Goal: Information Seeking & Learning: Learn about a topic

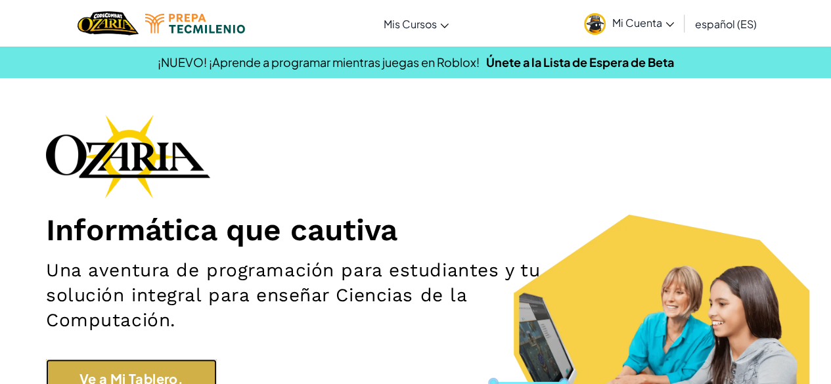
click at [169, 367] on link "Ve a Mi Tablero." at bounding box center [131, 378] width 171 height 39
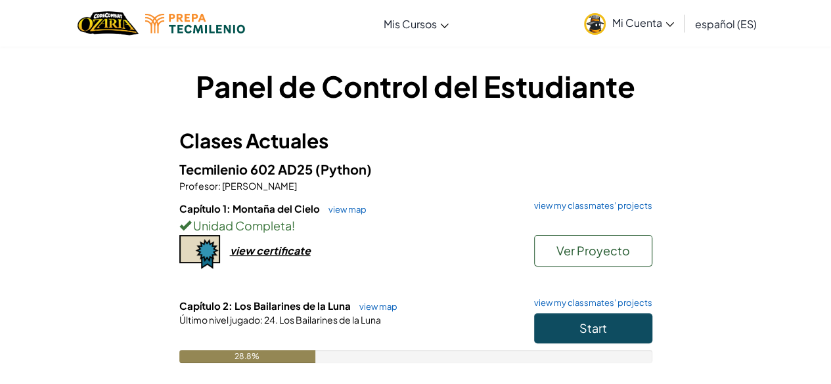
drag, startPoint x: 169, startPoint y: 367, endPoint x: 131, endPoint y: 351, distance: 41.8
click at [131, 351] on div "Panel de Control del Estudiante Clases Actuales Tecmilenio 602 AD25 (Python) Pr…" at bounding box center [416, 264] width 768 height 396
click at [555, 332] on button "Start" at bounding box center [593, 328] width 118 height 30
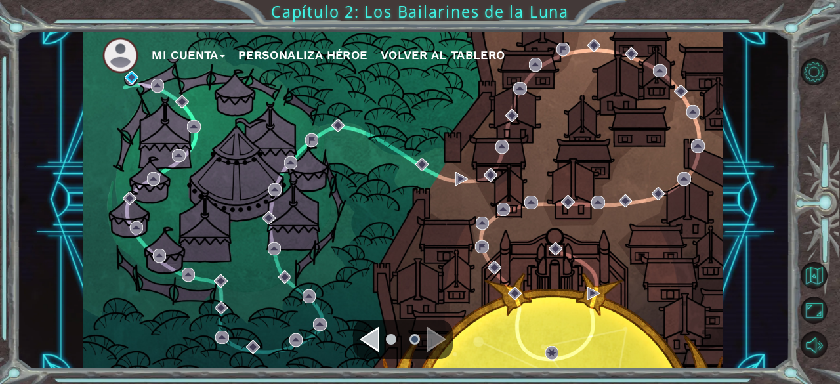
click at [374, 342] on div "Navigate to the previous page" at bounding box center [370, 339] width 20 height 26
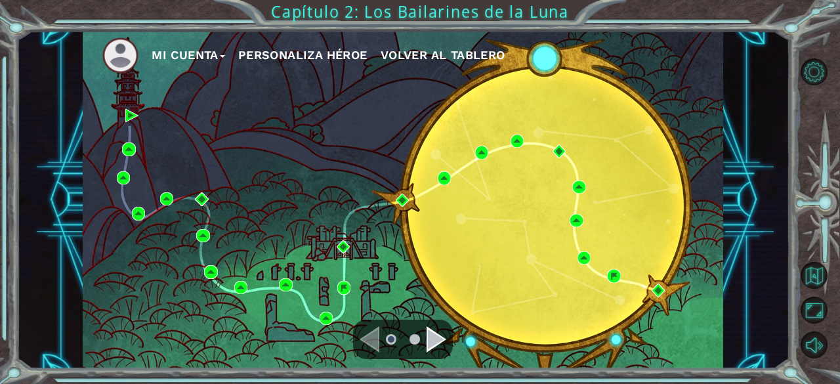
click at [431, 345] on div "Navigate to the next page" at bounding box center [437, 339] width 20 height 26
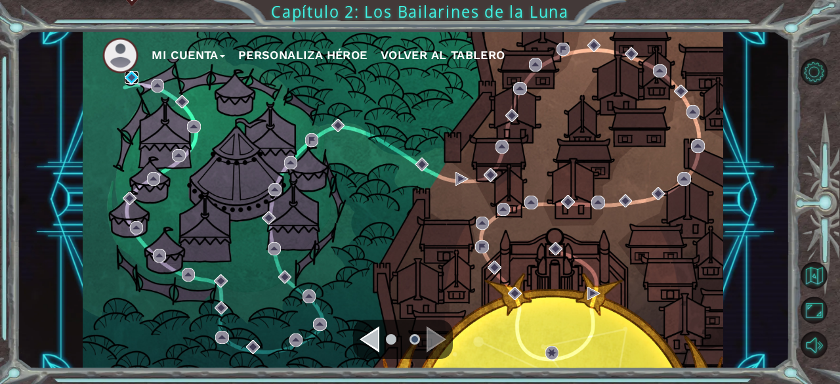
click at [128, 79] on img at bounding box center [131, 77] width 13 height 13
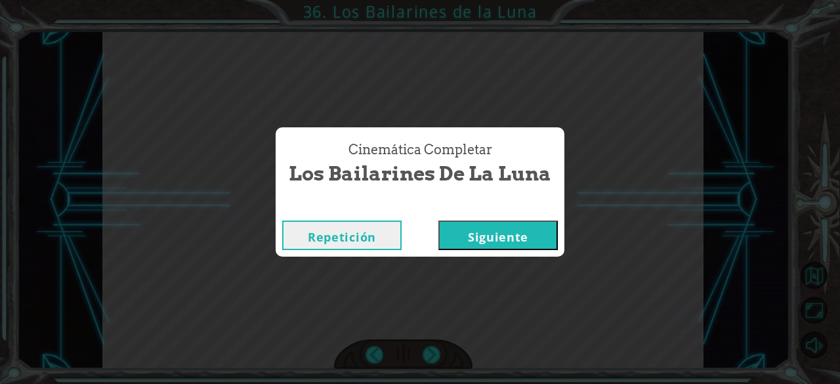
click at [548, 237] on button "Siguiente" at bounding box center [498, 236] width 119 height 30
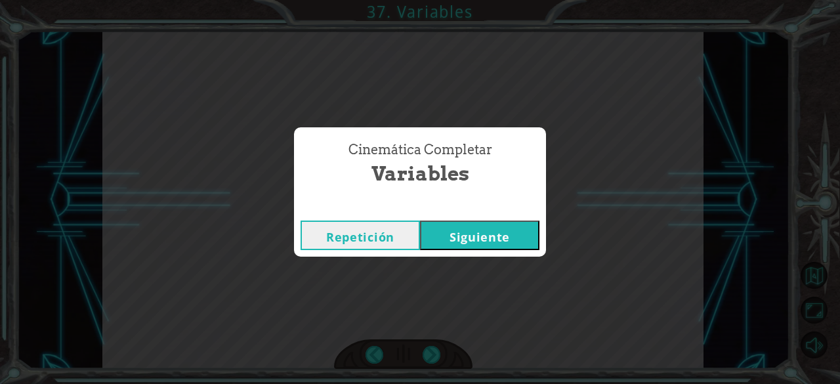
click at [510, 235] on button "Siguiente" at bounding box center [479, 236] width 119 height 30
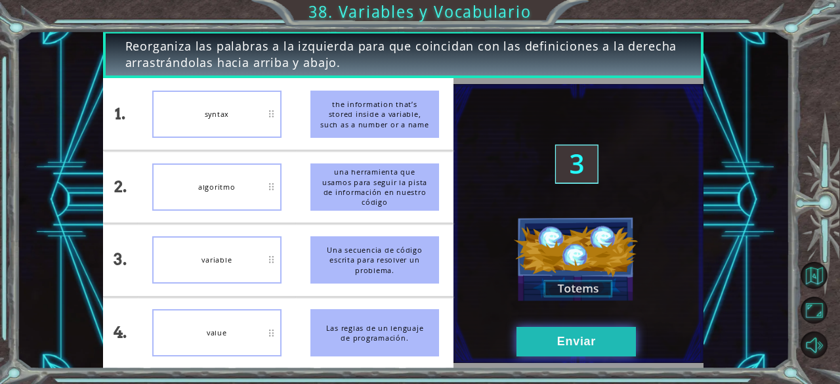
click at [563, 351] on button "Enviar" at bounding box center [576, 342] width 119 height 30
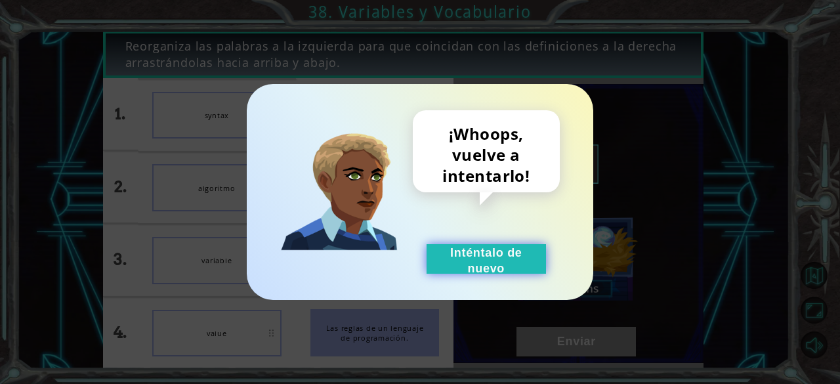
click at [488, 257] on button "Inténtalo de nuevo" at bounding box center [486, 259] width 119 height 30
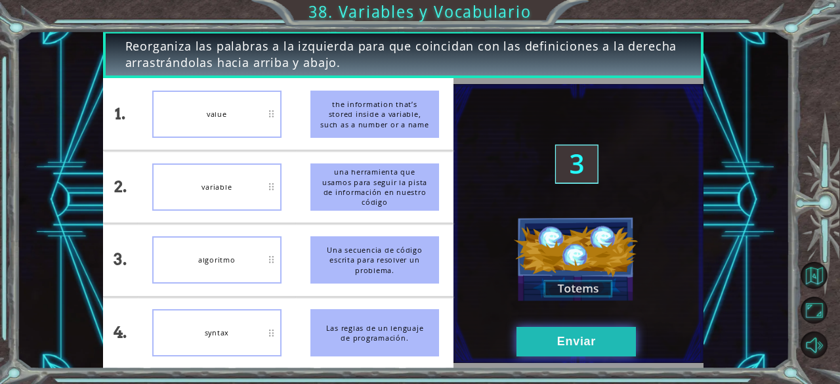
click at [592, 329] on button "Enviar" at bounding box center [576, 342] width 119 height 30
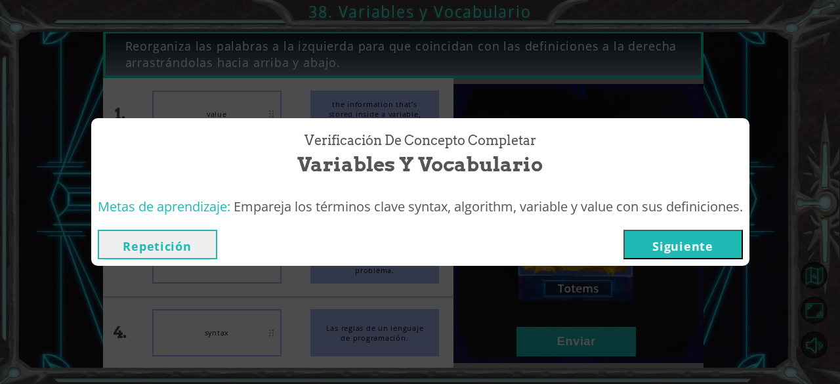
click at [714, 250] on button "Siguiente" at bounding box center [683, 245] width 119 height 30
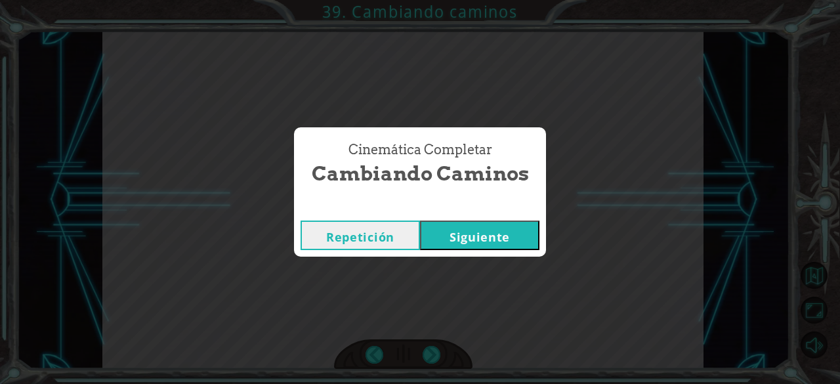
click at [487, 234] on button "Siguiente" at bounding box center [479, 236] width 119 height 30
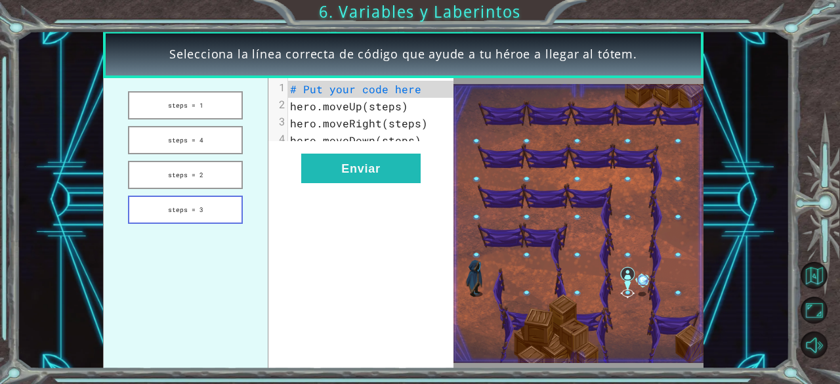
click at [205, 208] on button "steps = 3" at bounding box center [185, 210] width 115 height 28
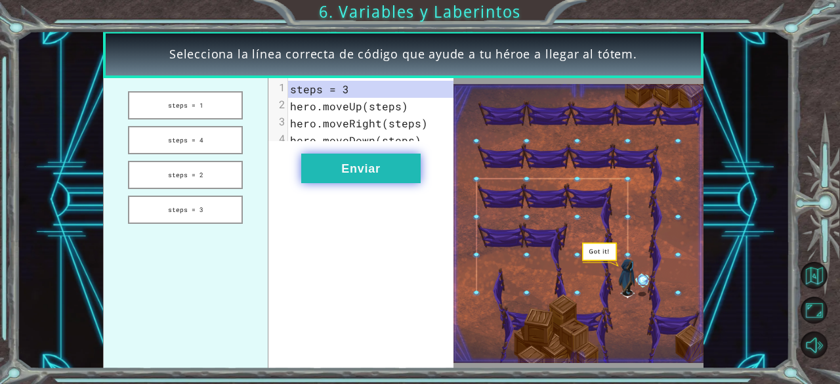
click at [327, 178] on button "Enviar" at bounding box center [360, 169] width 119 height 30
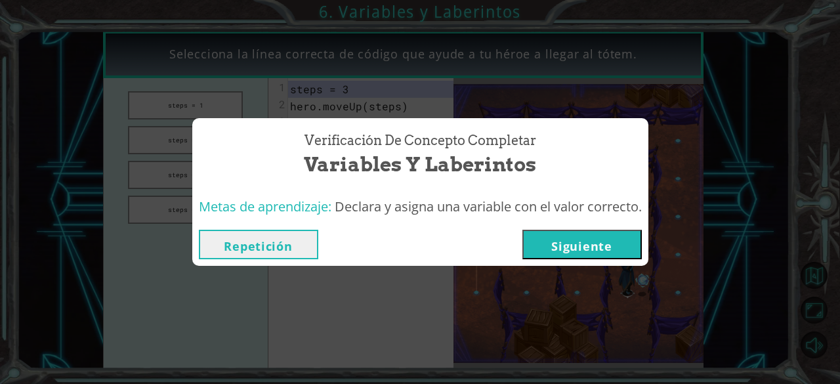
click at [626, 245] on button "Siguiente" at bounding box center [582, 245] width 119 height 30
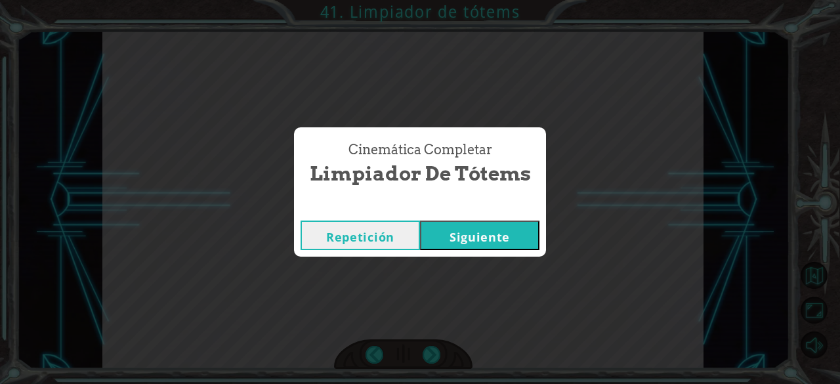
click at [443, 232] on button "Siguiente" at bounding box center [479, 236] width 119 height 30
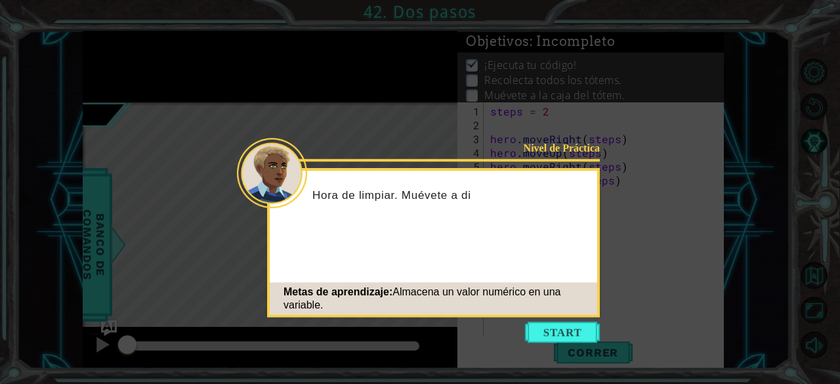
click at [548, 336] on button "Start" at bounding box center [562, 332] width 75 height 21
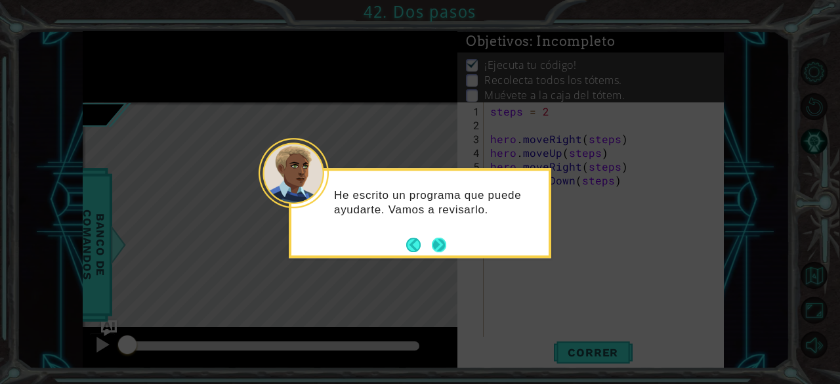
click at [437, 248] on button "Next" at bounding box center [439, 245] width 19 height 19
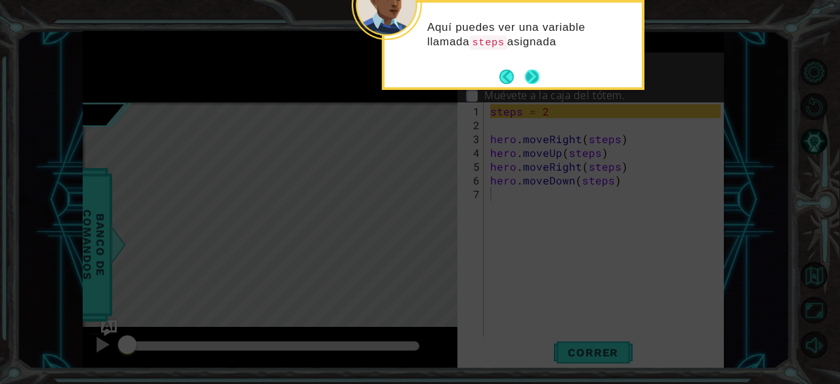
click at [529, 77] on button "Next" at bounding box center [533, 77] width 16 height 16
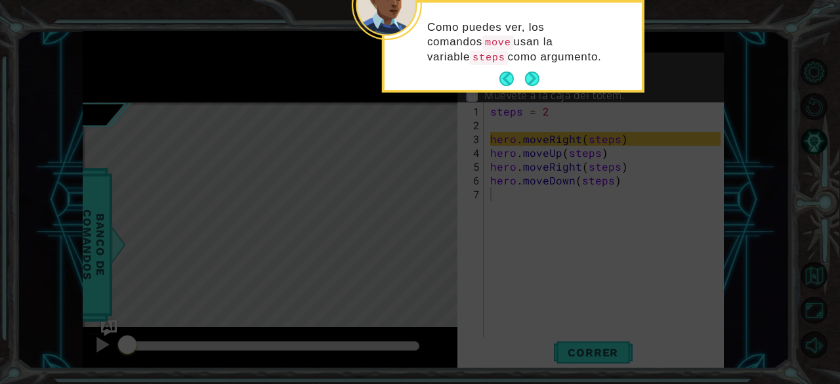
click at [529, 77] on button "Next" at bounding box center [532, 79] width 24 height 24
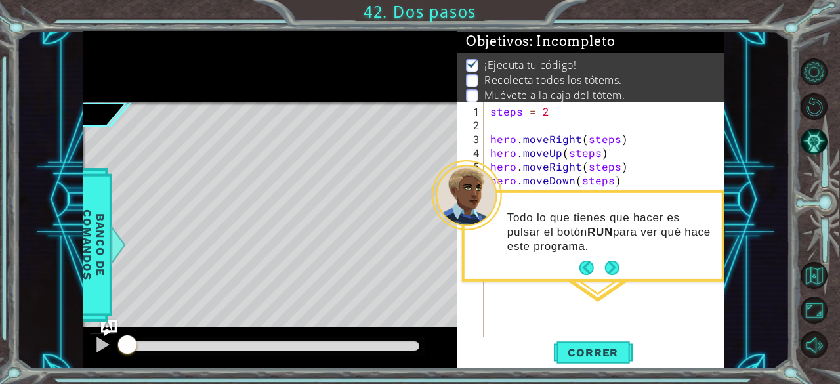
click at [618, 269] on button "Next" at bounding box center [612, 268] width 16 height 16
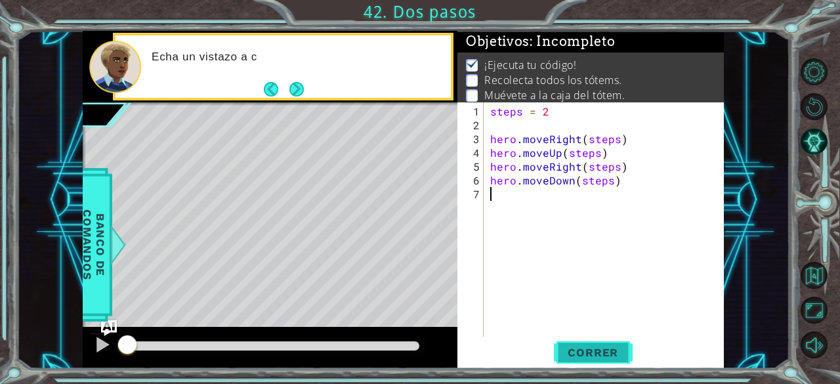
click at [596, 351] on span "Correr" at bounding box center [593, 352] width 77 height 13
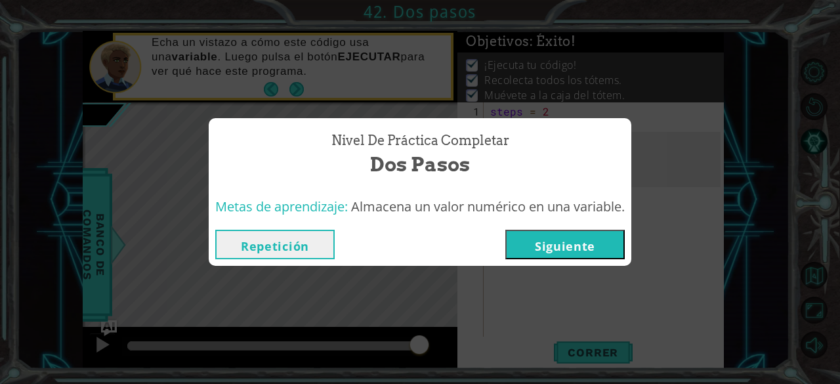
click at [618, 248] on button "Siguiente" at bounding box center [565, 245] width 119 height 30
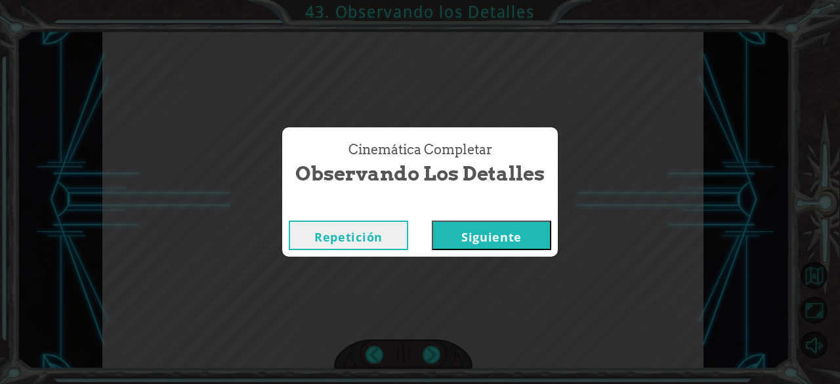
click at [529, 241] on button "Siguiente" at bounding box center [491, 236] width 119 height 30
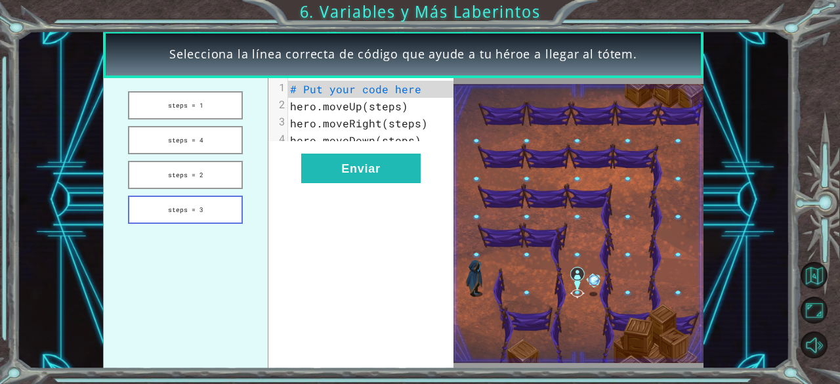
click at [189, 222] on ul "steps = 1 steps = 4 steps = 2 steps = 3" at bounding box center [185, 223] width 165 height 290
click at [190, 215] on button "steps = 3" at bounding box center [185, 210] width 115 height 28
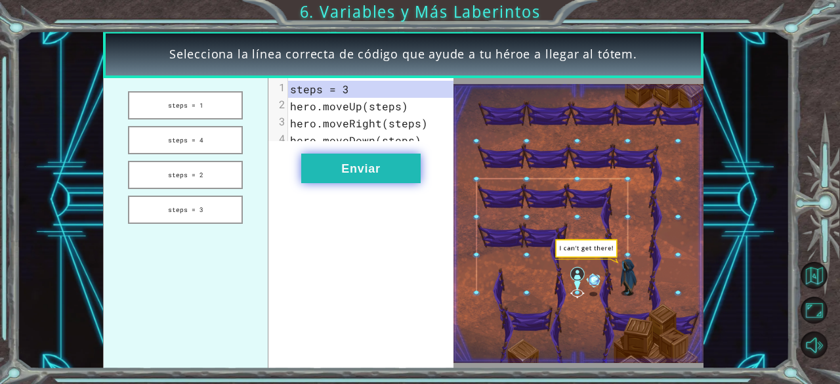
click at [324, 173] on button "Enviar" at bounding box center [360, 169] width 119 height 30
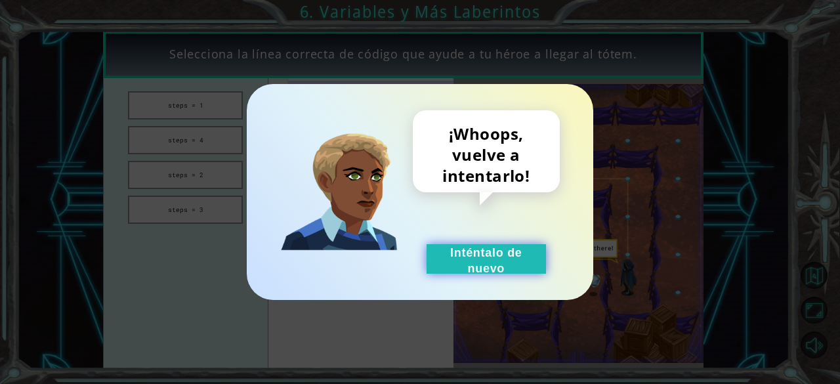
click at [487, 253] on button "Inténtalo de nuevo" at bounding box center [486, 259] width 119 height 30
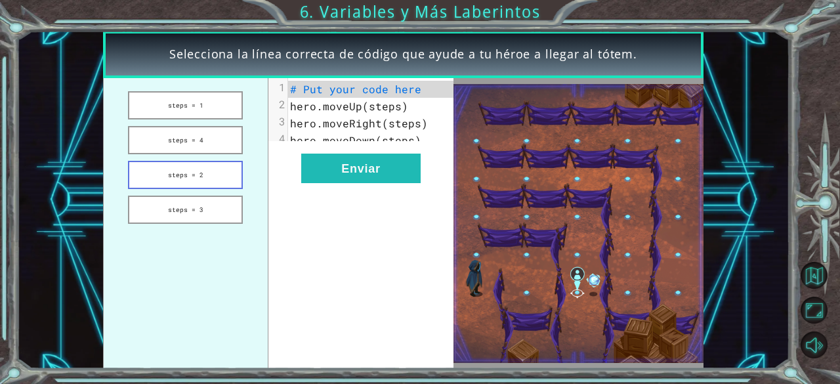
click at [218, 181] on button "steps = 2" at bounding box center [185, 175] width 115 height 28
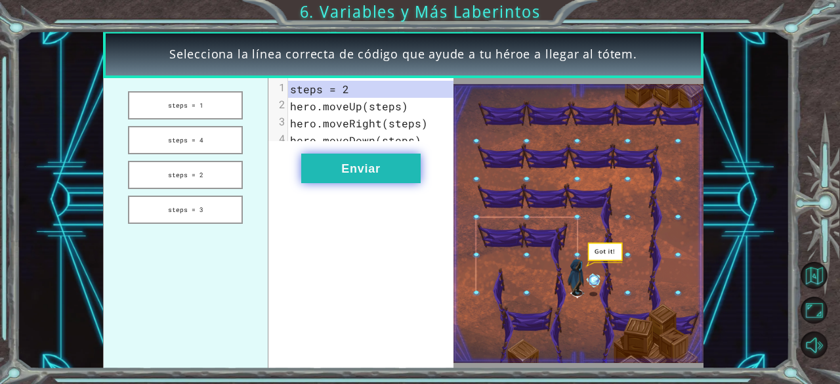
click at [343, 166] on button "Enviar" at bounding box center [360, 169] width 119 height 30
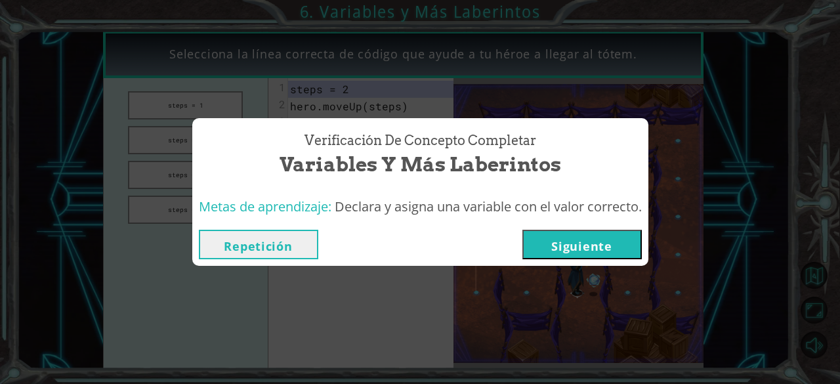
click at [558, 251] on button "Siguiente" at bounding box center [582, 245] width 119 height 30
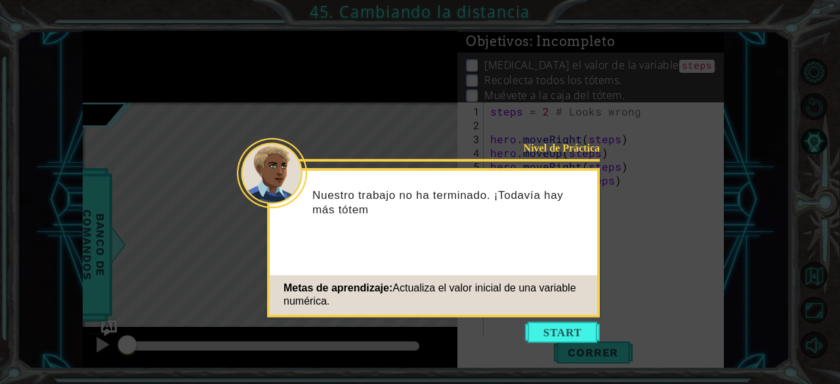
click at [548, 335] on button "Start" at bounding box center [562, 332] width 75 height 21
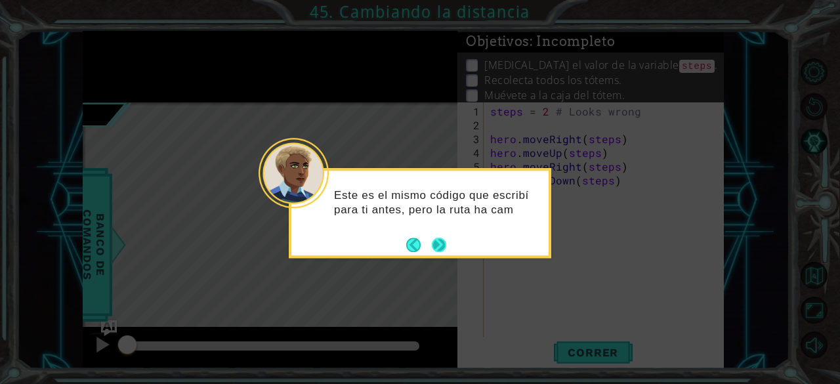
click at [444, 248] on button "Next" at bounding box center [439, 245] width 24 height 24
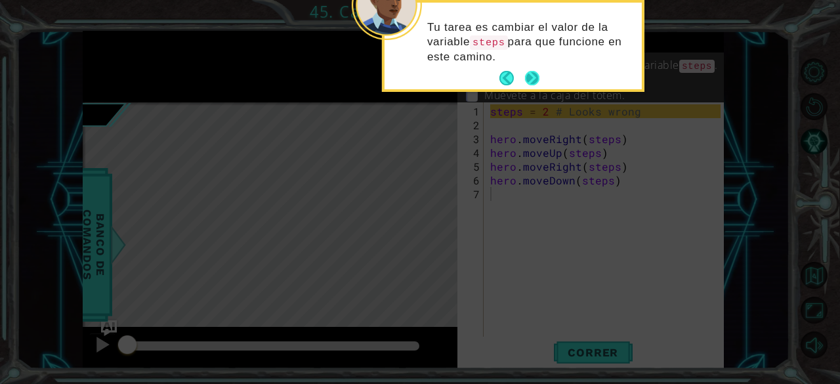
click at [532, 74] on button "Next" at bounding box center [532, 78] width 16 height 16
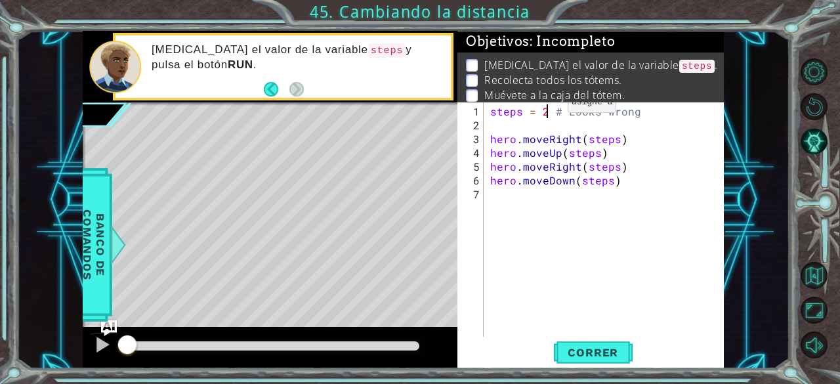
click at [546, 110] on div "steps = 2 # Looks wrong hero . moveRight ( steps ) hero . moveUp ( steps ) hero…" at bounding box center [608, 235] width 240 height 262
type textarea "steps = 3 # Looks wrong"
click at [582, 355] on span "Correr" at bounding box center [593, 352] width 77 height 13
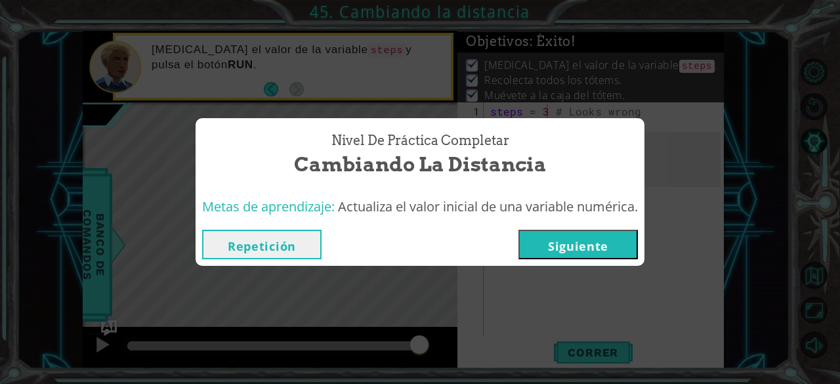
click at [624, 240] on button "Siguiente" at bounding box center [578, 245] width 119 height 30
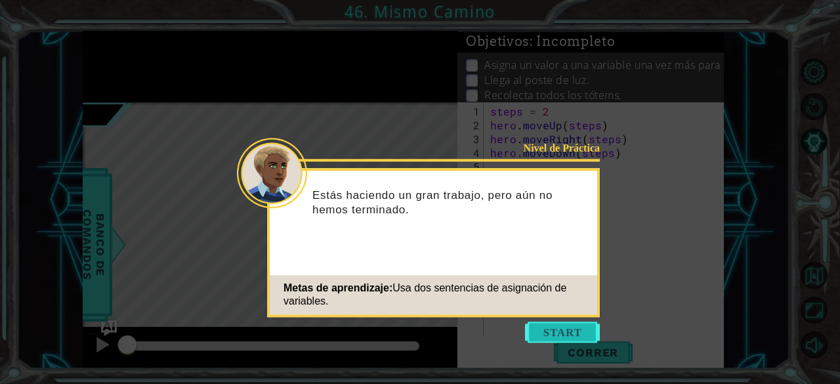
click at [574, 332] on button "Start" at bounding box center [562, 332] width 75 height 21
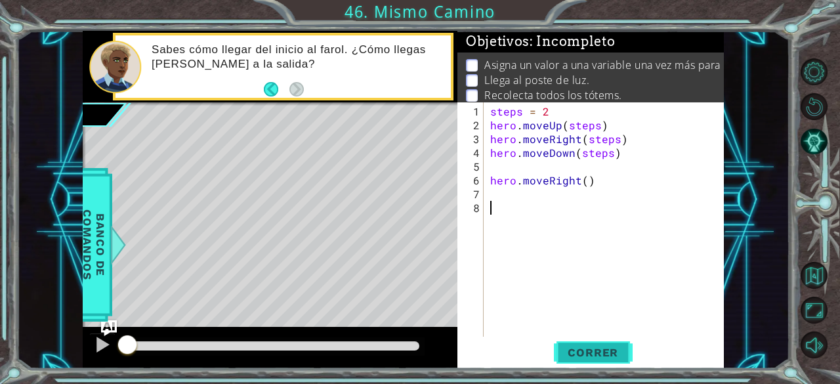
click at [576, 354] on span "Correr" at bounding box center [593, 352] width 77 height 13
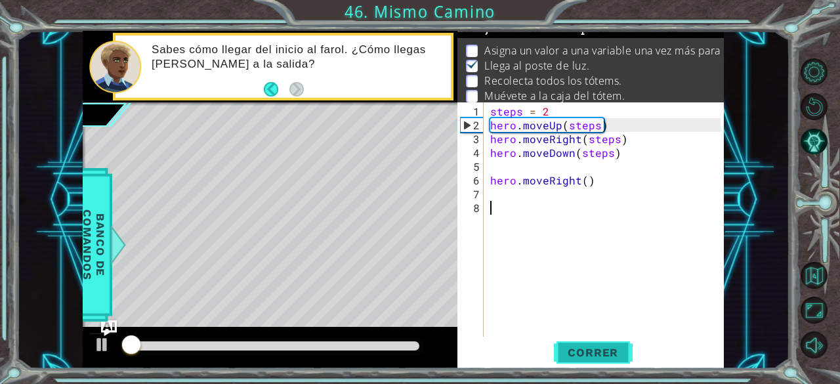
scroll to position [19, 0]
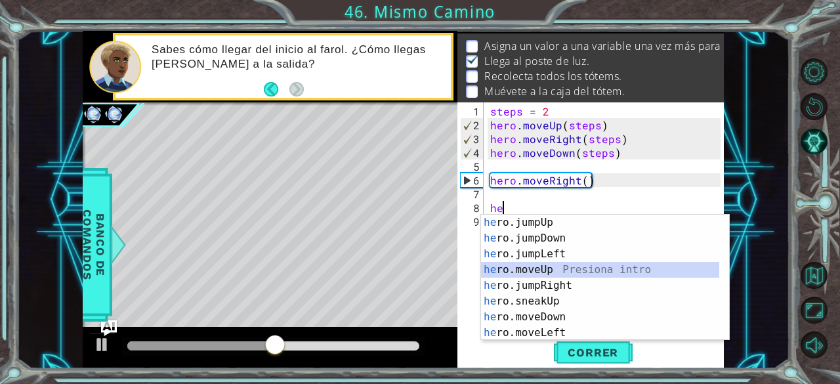
click at [563, 267] on div "he ro.jumpUp Presiona intro he ro.jumpDown Presiona intro he ro.jumpLeft Presio…" at bounding box center [600, 294] width 239 height 158
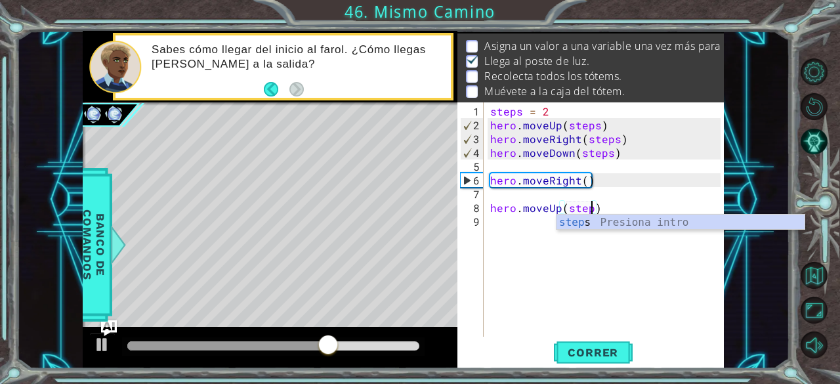
type textarea "hero.moveUp(steps)"
click at [591, 223] on div "steps Presiona intro" at bounding box center [681, 238] width 249 height 47
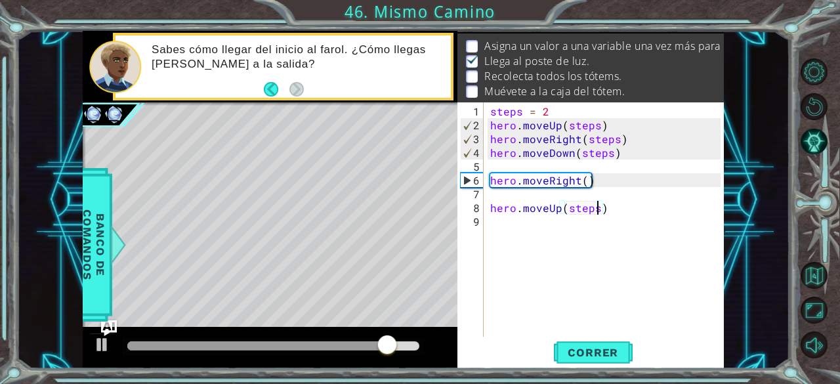
click at [517, 227] on div "steps = 2 hero . moveUp ( steps ) hero . moveRight ( steps ) hero . moveDown ( …" at bounding box center [608, 235] width 240 height 262
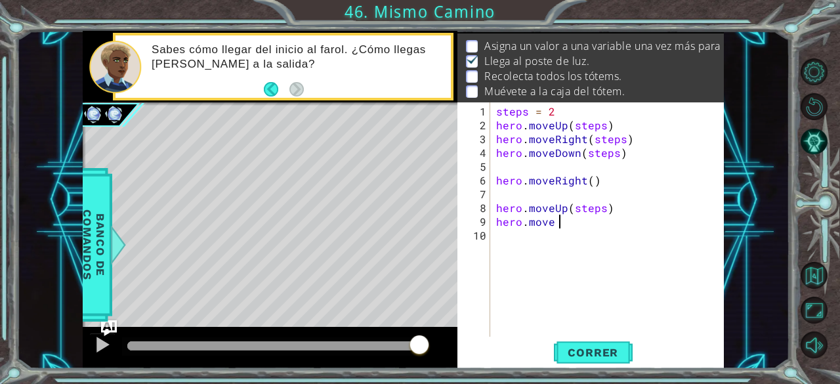
scroll to position [0, 3]
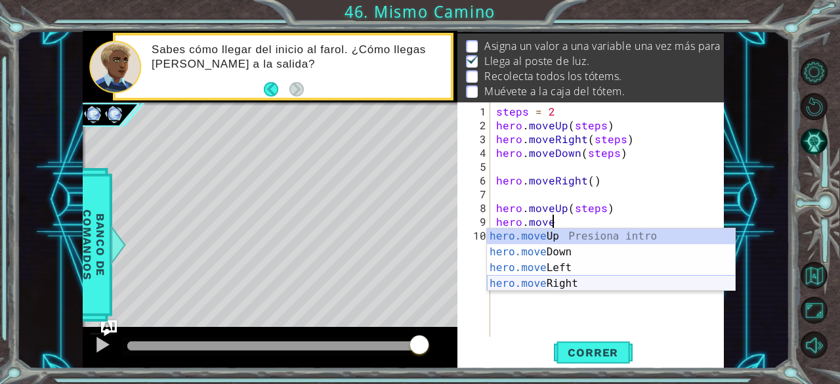
click at [569, 283] on div "hero.move Up Presiona intro hero.move Down Presiona intro hero.move Left Presio…" at bounding box center [611, 275] width 249 height 95
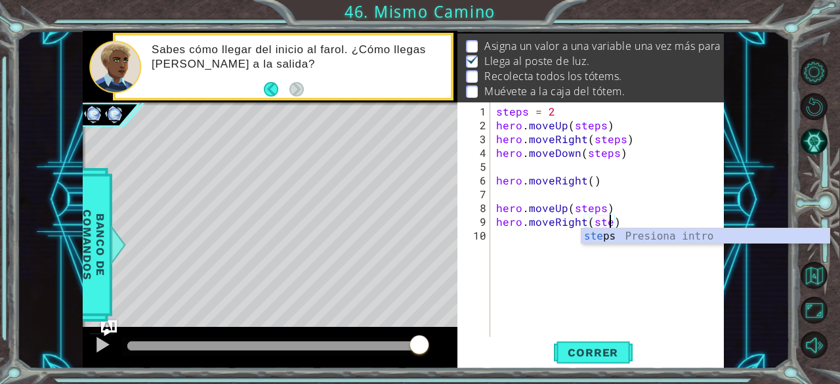
type textarea "hero.moveRight(steps)"
click at [613, 240] on div "steps Presiona intro" at bounding box center [706, 251] width 249 height 47
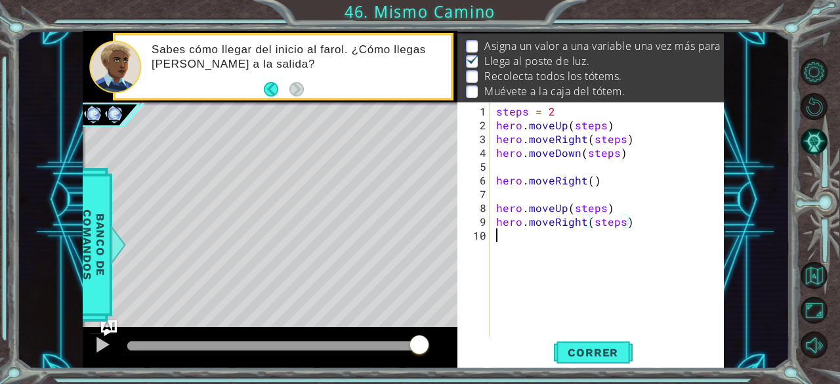
click at [601, 246] on div "steps = 2 hero . moveUp ( steps ) hero . moveRight ( steps ) hero . moveDown ( …" at bounding box center [611, 235] width 234 height 262
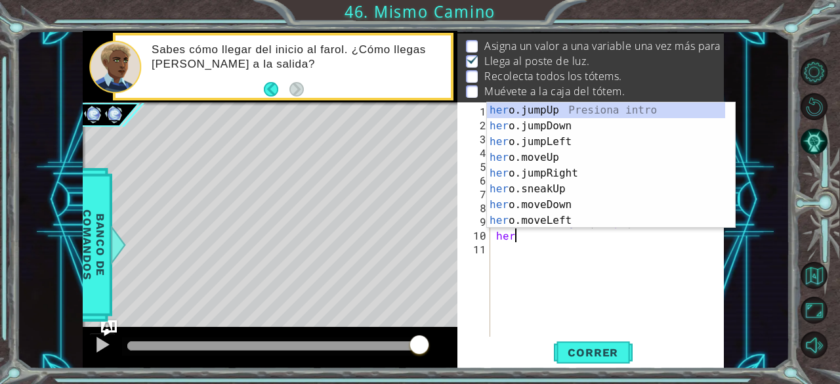
scroll to position [0, 0]
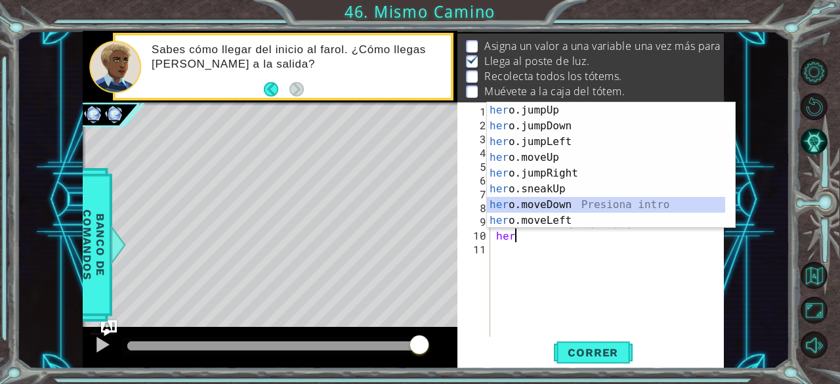
click at [582, 205] on div "her o.jumpUp Presiona intro her o.jumpDown Presiona intro her o.jumpLeft Presio…" at bounding box center [606, 181] width 239 height 158
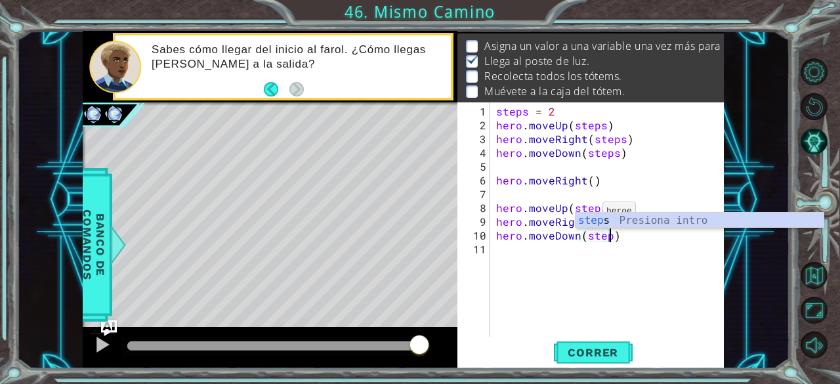
scroll to position [0, 7]
click at [594, 345] on button "Correr" at bounding box center [593, 352] width 79 height 27
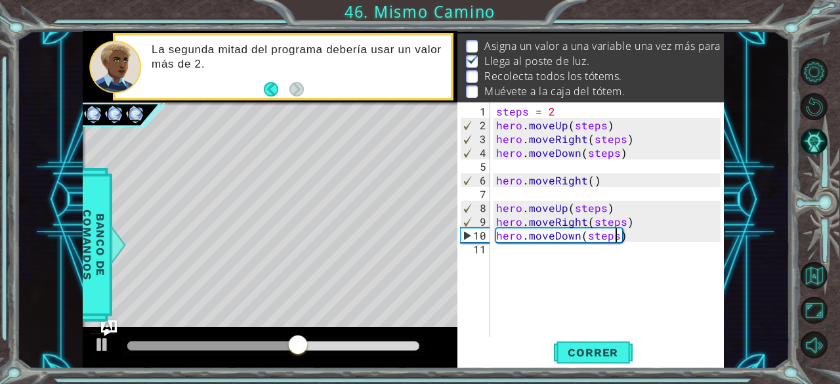
click at [601, 208] on div "steps = 2 hero . moveUp ( steps ) hero . moveRight ( steps ) hero . moveDown ( …" at bounding box center [611, 235] width 234 height 262
click at [574, 357] on span "Correr" at bounding box center [593, 352] width 77 height 13
click at [620, 223] on div "steps = 2 hero . moveUp ( steps ) hero . moveRight ( steps ) hero . moveDown ( …" at bounding box center [611, 235] width 234 height 262
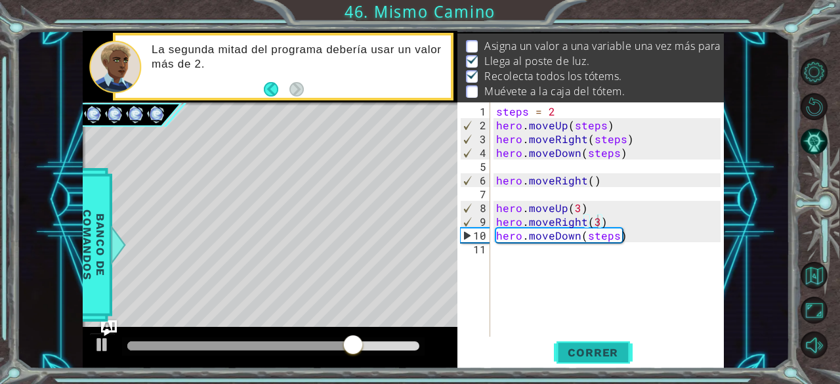
click at [588, 351] on span "Correr" at bounding box center [593, 352] width 77 height 13
click at [615, 235] on div "steps = 2 hero . moveUp ( steps ) hero . moveRight ( steps ) hero . moveDown ( …" at bounding box center [611, 235] width 234 height 262
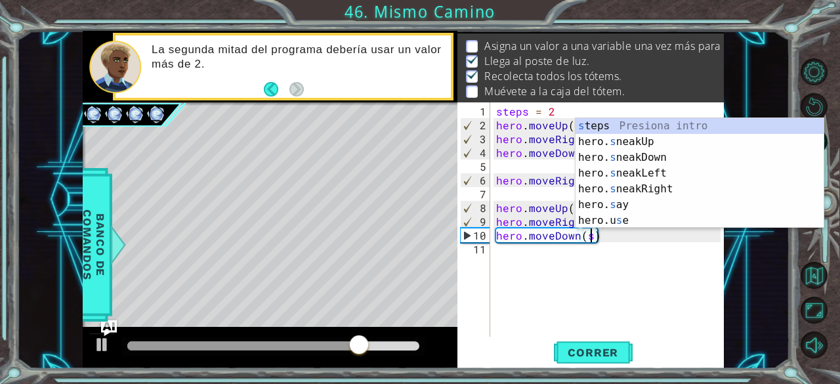
scroll to position [0, 5]
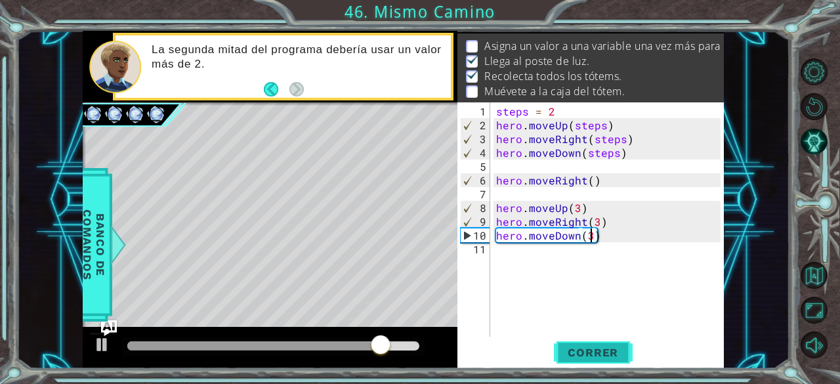
type textarea "hero.moveDown(3)"
click at [580, 347] on span "Correr" at bounding box center [593, 352] width 77 height 13
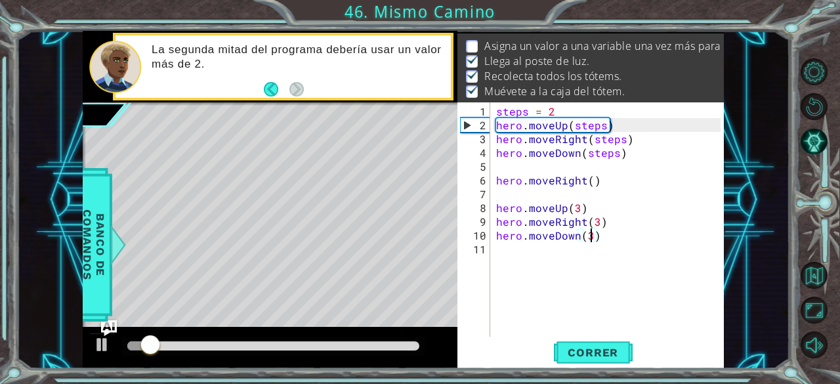
click at [500, 193] on div "steps = 2 hero . moveUp ( steps ) hero . moveRight ( steps ) hero . moveDown ( …" at bounding box center [611, 235] width 234 height 262
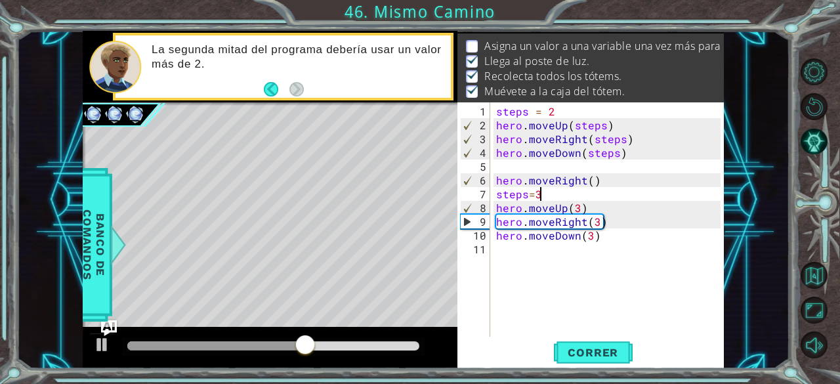
scroll to position [0, 2]
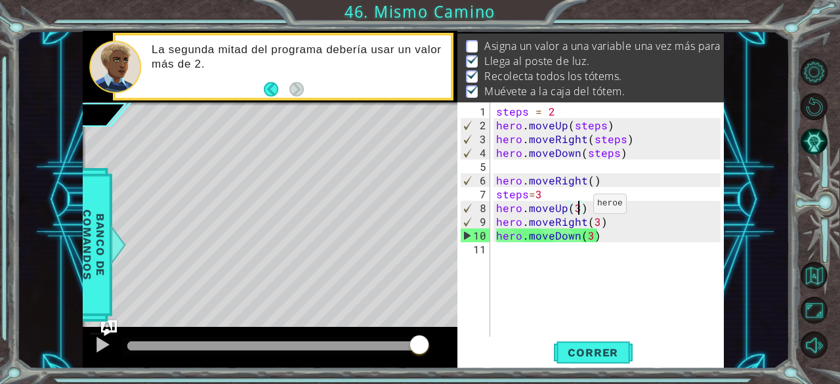
click at [576, 209] on div "steps = 2 hero . moveUp ( steps ) hero . moveRight ( steps ) hero . moveDown ( …" at bounding box center [611, 235] width 234 height 262
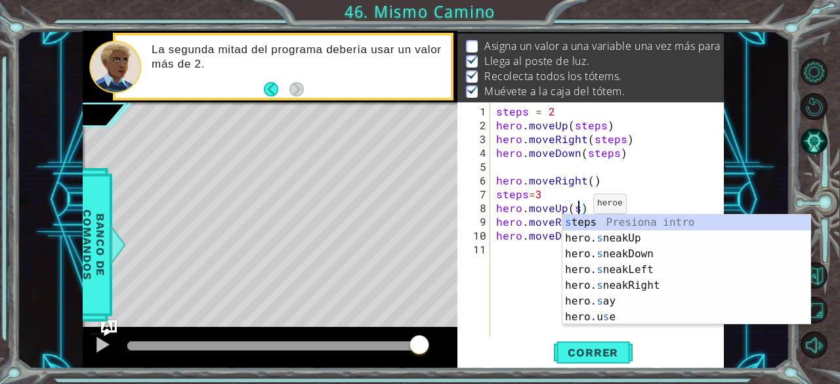
scroll to position [0, 5]
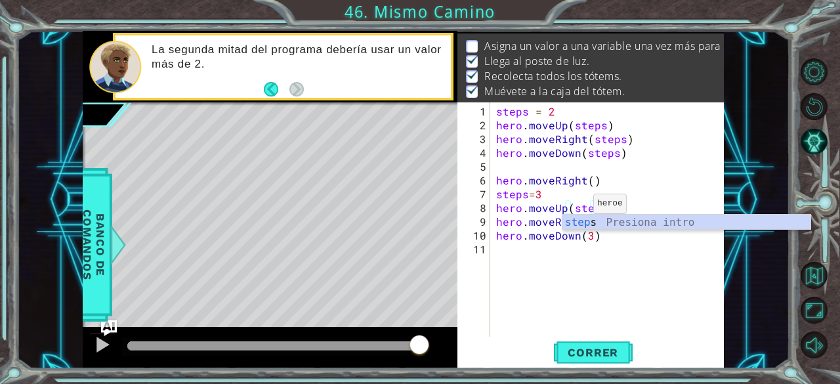
type textarea "hero.moveUp(steps)"
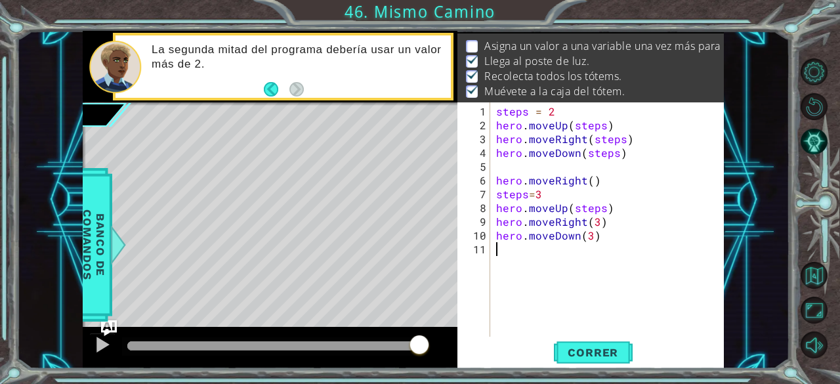
click at [636, 275] on div "steps = 2 hero . moveUp ( steps ) hero . moveRight ( steps ) hero . moveDown ( …" at bounding box center [611, 235] width 234 height 262
click at [597, 219] on div "steps = 2 hero . moveUp ( steps ) hero . moveRight ( steps ) hero . moveDown ( …" at bounding box center [611, 235] width 234 height 262
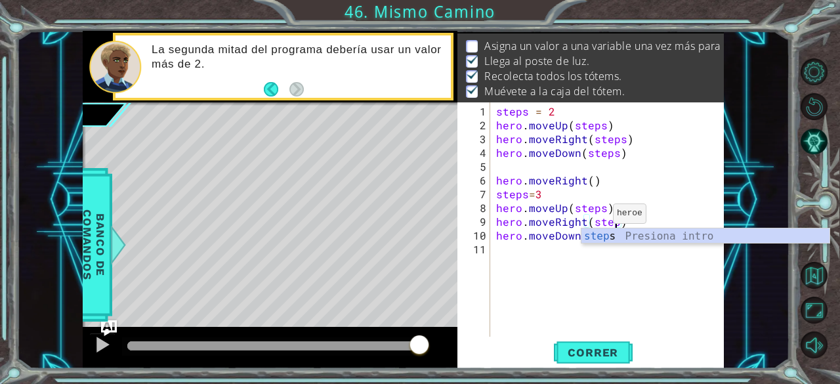
scroll to position [0, 7]
click at [625, 237] on div "steps Presiona intro" at bounding box center [706, 251] width 249 height 47
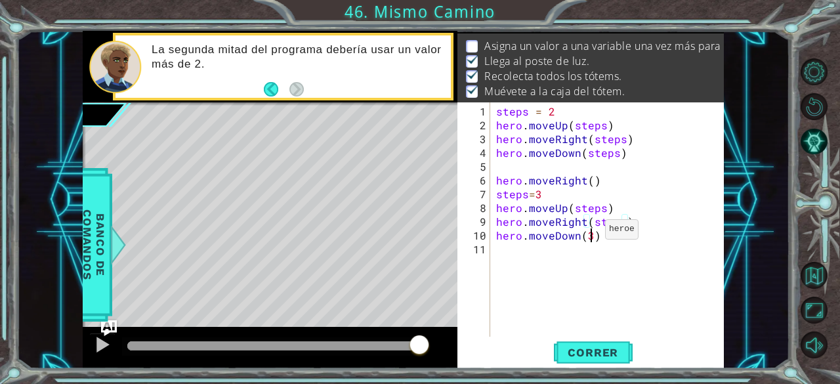
click at [588, 234] on div "steps = 2 hero . moveUp ( steps ) hero . moveRight ( steps ) hero . moveDown ( …" at bounding box center [611, 235] width 234 height 262
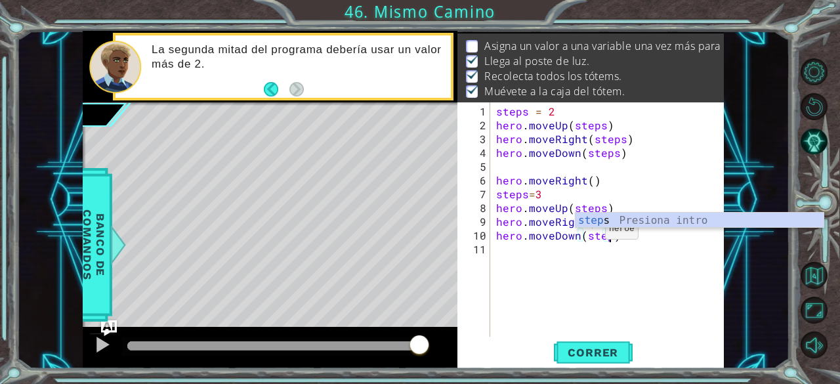
scroll to position [0, 7]
type textarea "hero.moveDown(steps)"
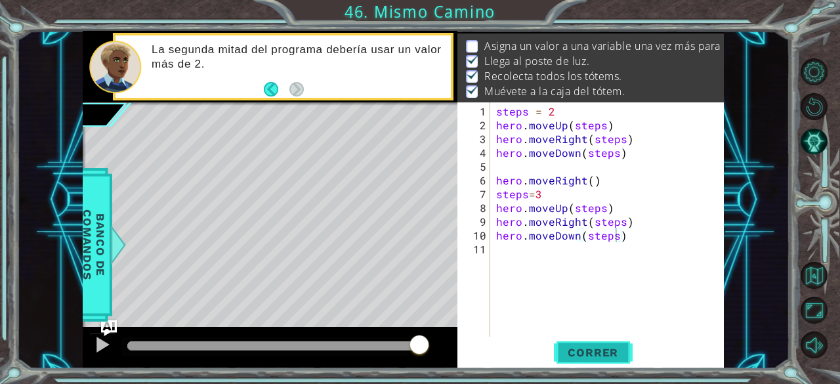
click at [609, 340] on button "Correr" at bounding box center [593, 352] width 79 height 27
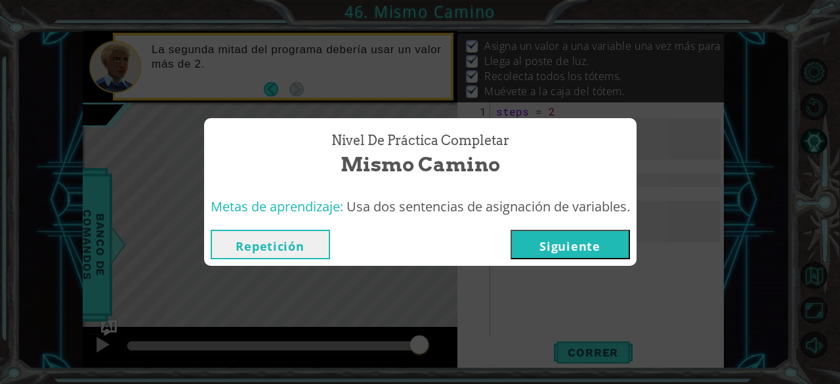
click at [584, 246] on button "Siguiente" at bounding box center [570, 245] width 119 height 30
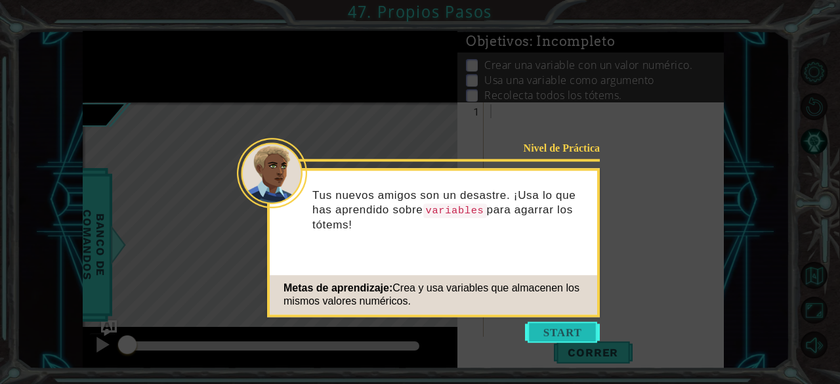
click at [560, 326] on button "Start" at bounding box center [562, 332] width 75 height 21
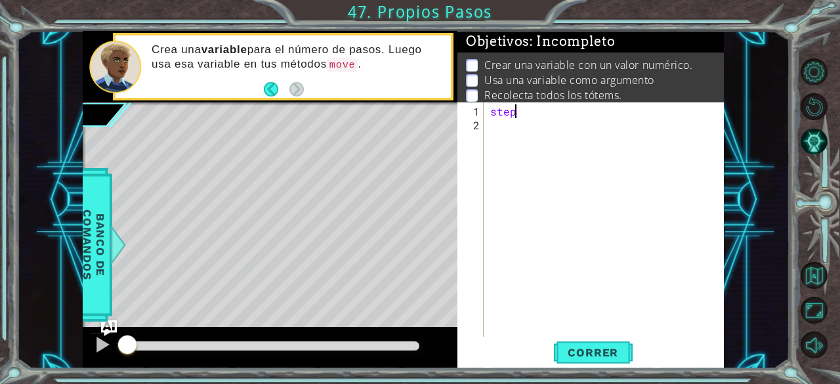
scroll to position [0, 1]
type textarea "steps=3"
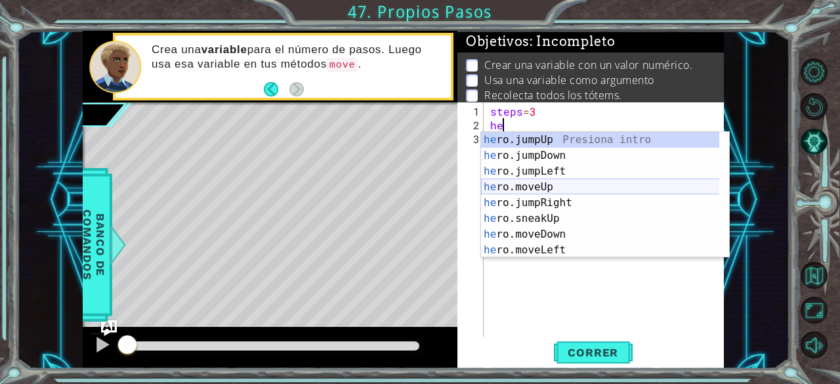
click at [555, 186] on div "he ro.jumpUp Presiona intro he ro.jumpDown Presiona intro he ro.jumpLeft Presio…" at bounding box center [600, 211] width 239 height 158
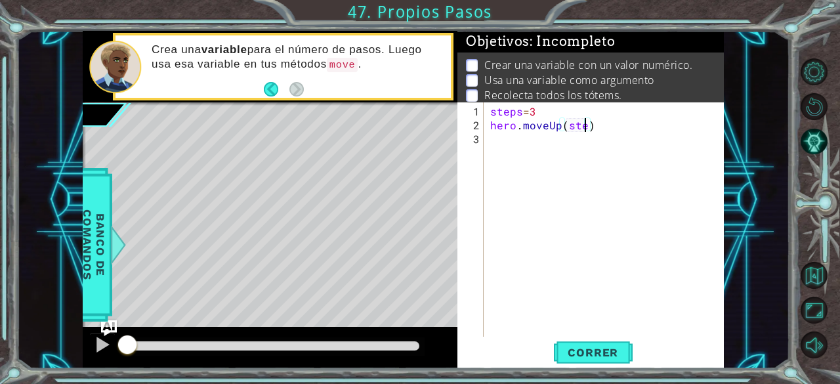
scroll to position [0, 6]
type textarea "hero.moveUp(steps)"
click at [534, 148] on div "steps = 3 hero . moveUp ( steps )" at bounding box center [608, 235] width 240 height 262
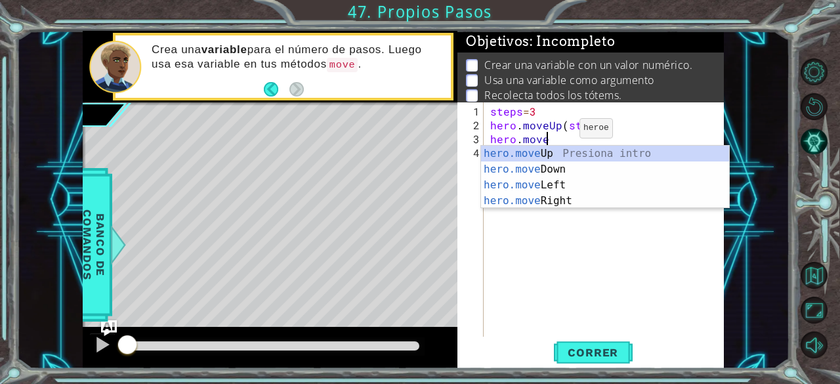
scroll to position [0, 3]
click at [550, 197] on div "hero.move Up Presiona intro hero.move Down Presiona intro hero.move Left Presio…" at bounding box center [605, 193] width 249 height 95
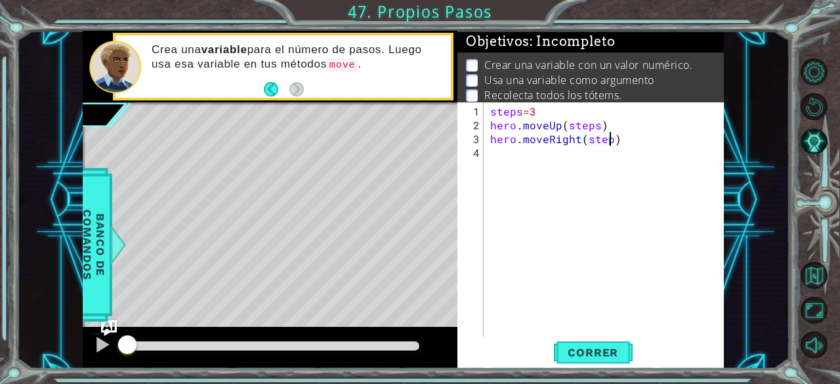
scroll to position [0, 7]
type textarea "hero.moveRight(steps)"
click at [580, 342] on button "Correr" at bounding box center [593, 352] width 79 height 27
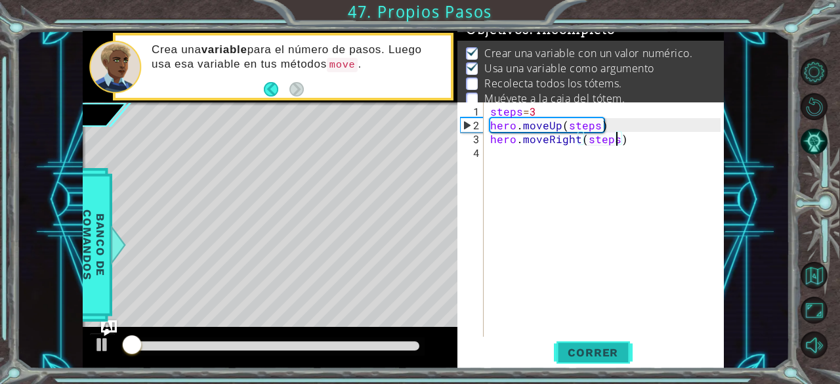
scroll to position [19, 0]
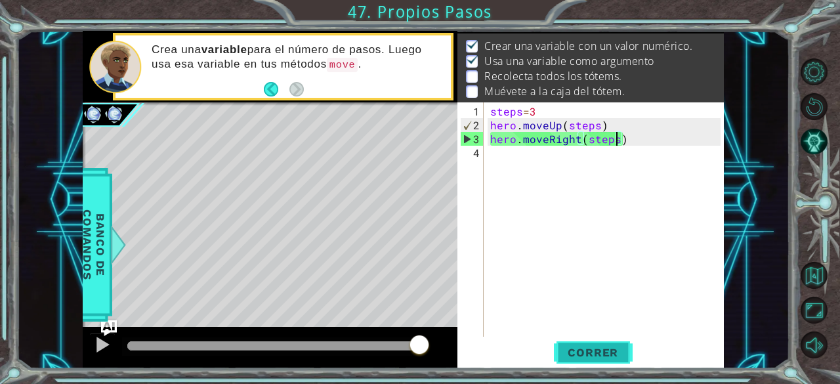
click at [581, 354] on span "Correr" at bounding box center [593, 352] width 77 height 13
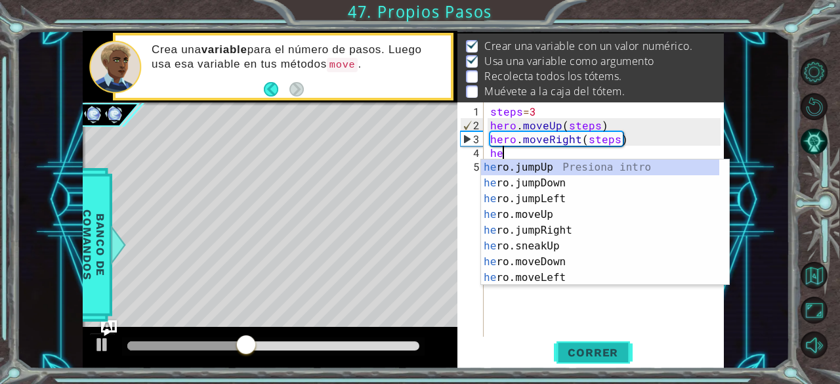
scroll to position [0, 0]
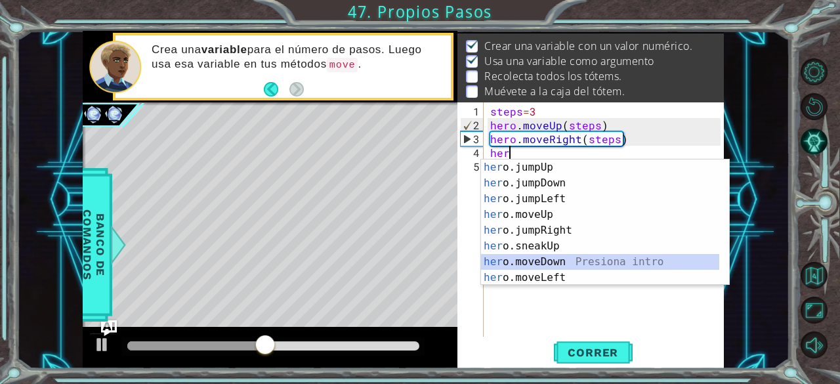
click at [569, 258] on div "her o.jumpUp Presiona intro her o.jumpDown Presiona intro her o.jumpLeft Presio…" at bounding box center [600, 239] width 239 height 158
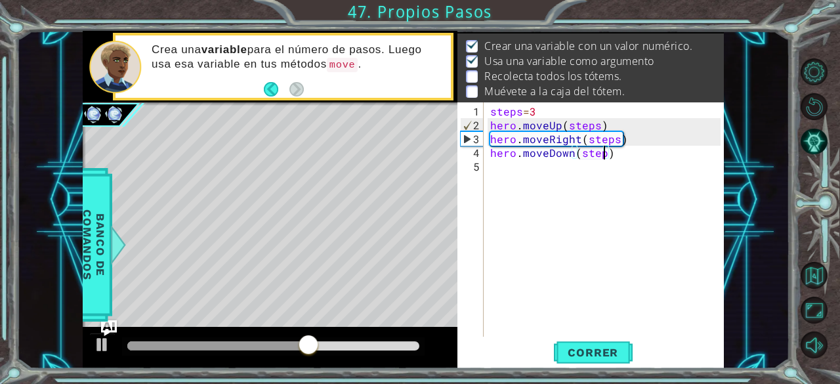
type textarea "hero.moveDown(steps)"
click at [556, 171] on div "steps = 3 hero . moveUp ( steps ) hero . moveRight ( steps ) hero . moveDown ( …" at bounding box center [608, 235] width 240 height 262
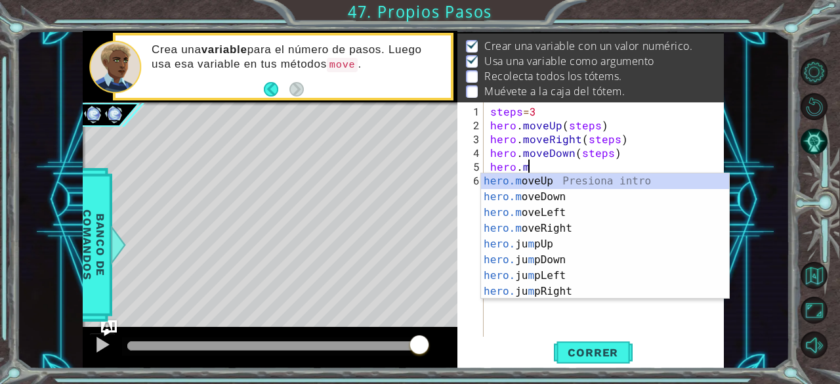
scroll to position [0, 1]
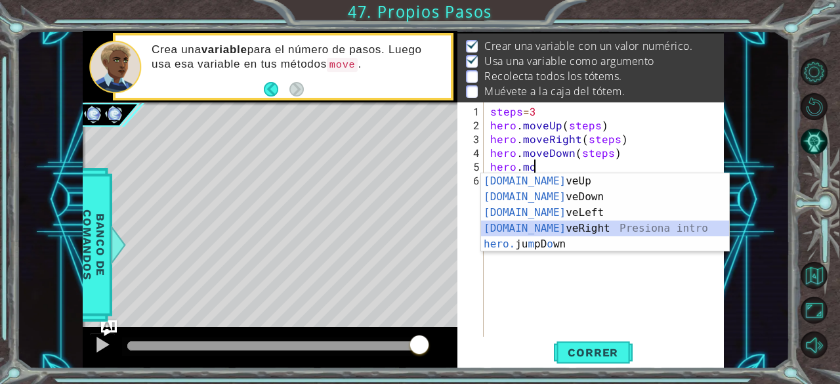
click at [555, 227] on div "[DOMAIN_NAME] veUp Presiona intro [DOMAIN_NAME] veDown Presiona intro [DOMAIN_N…" at bounding box center [605, 228] width 249 height 110
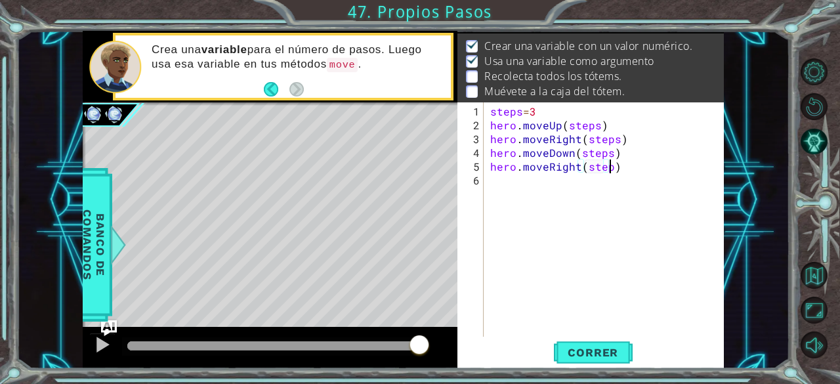
scroll to position [0, 7]
type textarea "hero.moveRight(steps)"
click at [583, 352] on span "Correr" at bounding box center [593, 352] width 77 height 13
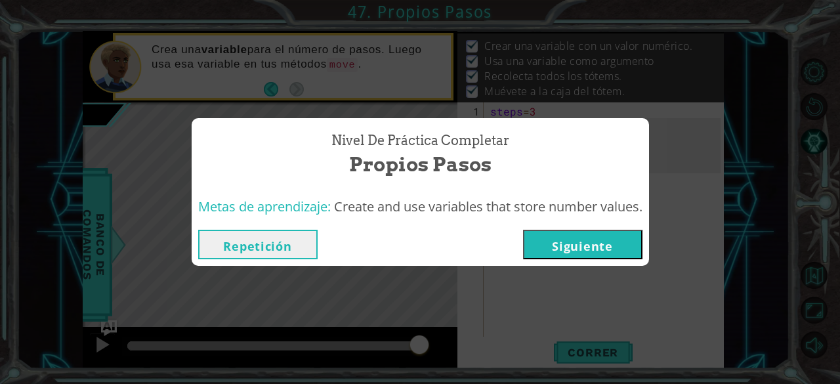
click at [561, 239] on button "Siguiente" at bounding box center [582, 245] width 119 height 30
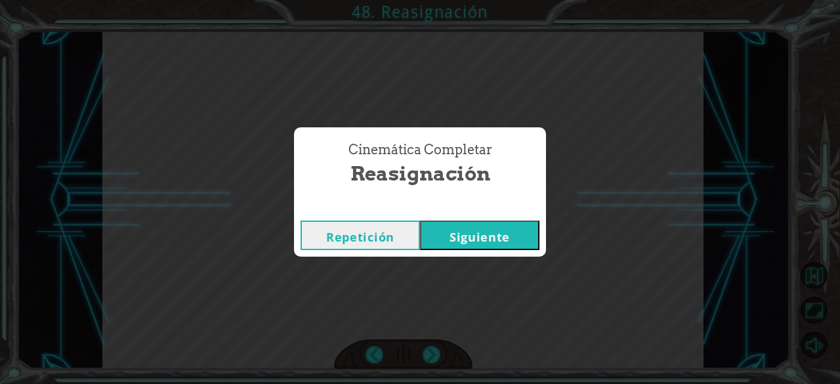
click at [490, 221] on button "Siguiente" at bounding box center [479, 236] width 119 height 30
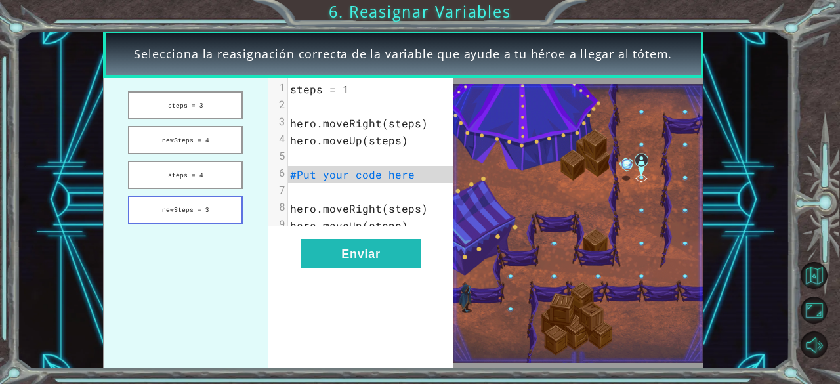
click at [213, 218] on button "newSteps = 3" at bounding box center [185, 210] width 115 height 28
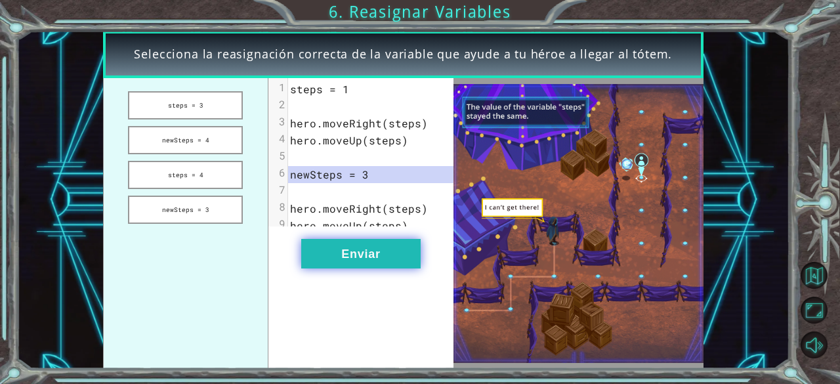
click at [339, 263] on button "Enviar" at bounding box center [360, 254] width 119 height 30
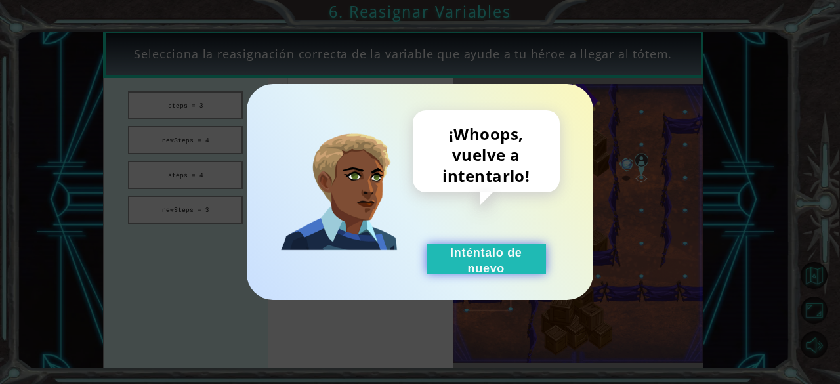
click at [492, 263] on button "Inténtalo de nuevo" at bounding box center [486, 259] width 119 height 30
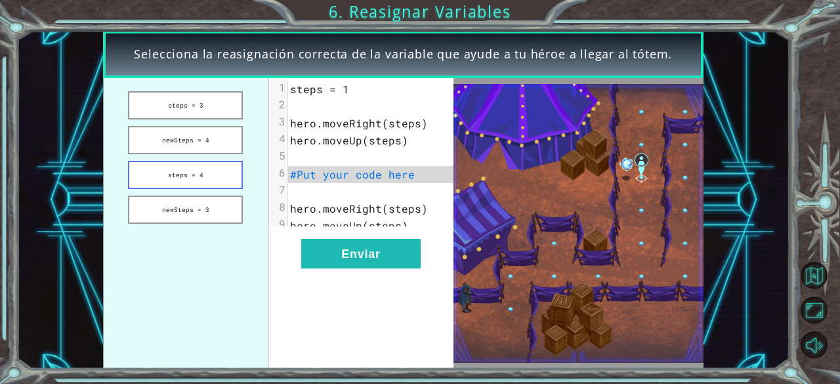
click at [214, 174] on button "steps = 4" at bounding box center [185, 175] width 115 height 28
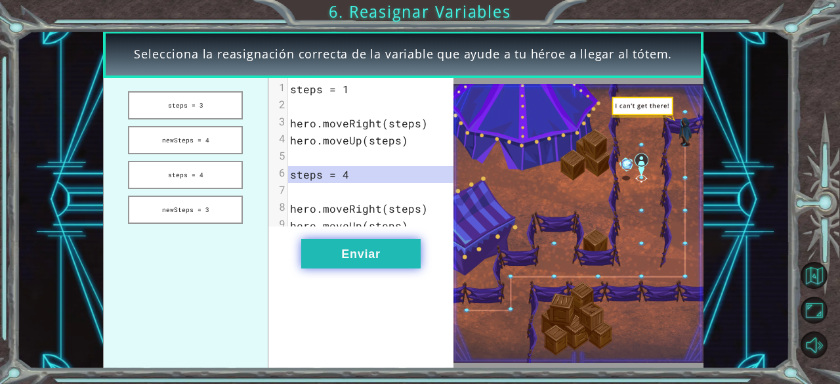
click at [334, 265] on button "Enviar" at bounding box center [360, 254] width 119 height 30
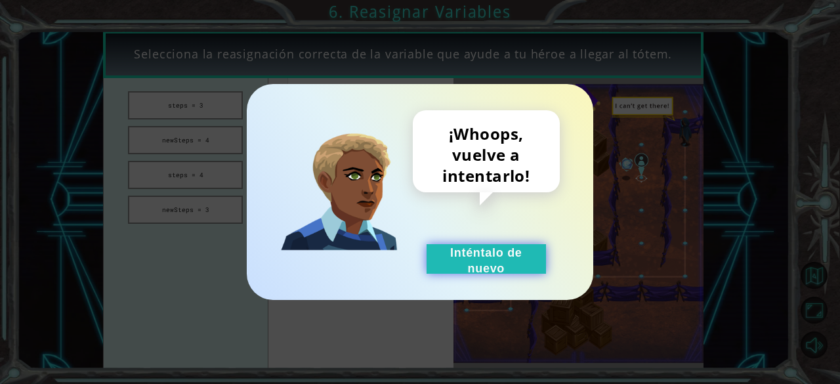
click at [448, 253] on button "Inténtalo de nuevo" at bounding box center [486, 259] width 119 height 30
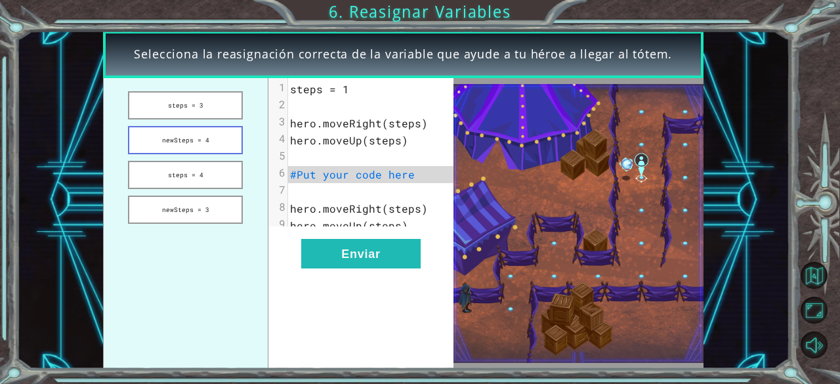
click at [175, 140] on button "newSteps = 4" at bounding box center [185, 140] width 115 height 28
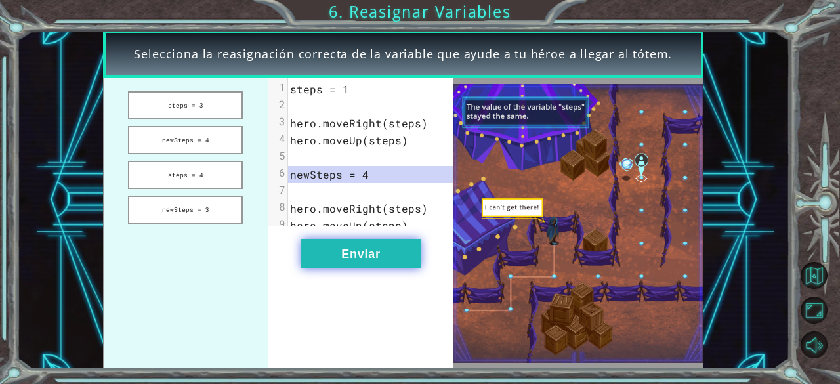
click at [331, 264] on button "Enviar" at bounding box center [360, 254] width 119 height 30
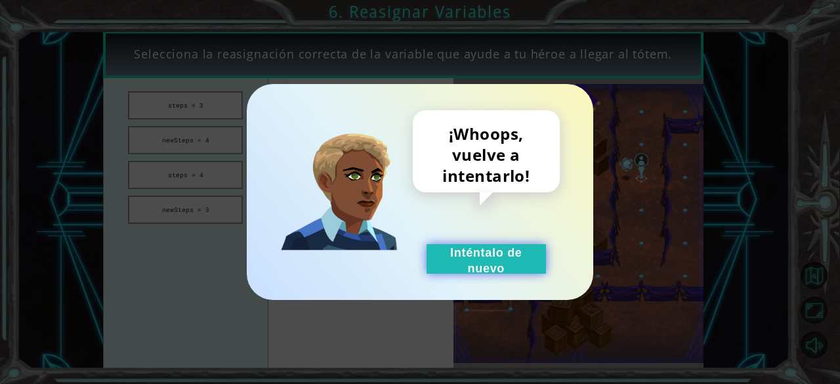
click at [487, 249] on button "Inténtalo de nuevo" at bounding box center [486, 259] width 119 height 30
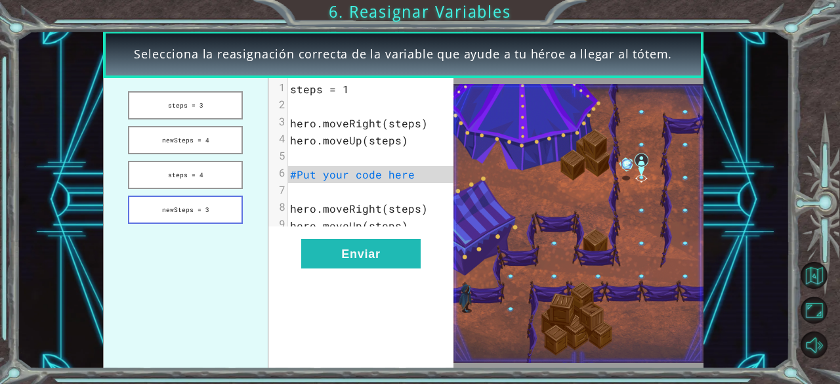
click at [208, 202] on button "newSteps = 3" at bounding box center [185, 210] width 115 height 28
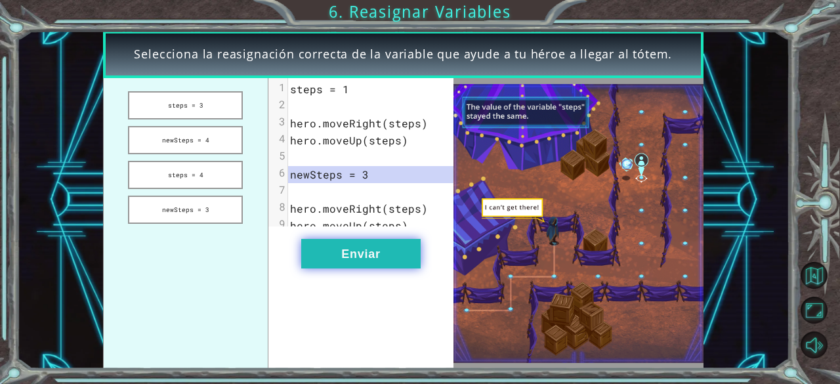
click at [343, 257] on button "Enviar" at bounding box center [360, 254] width 119 height 30
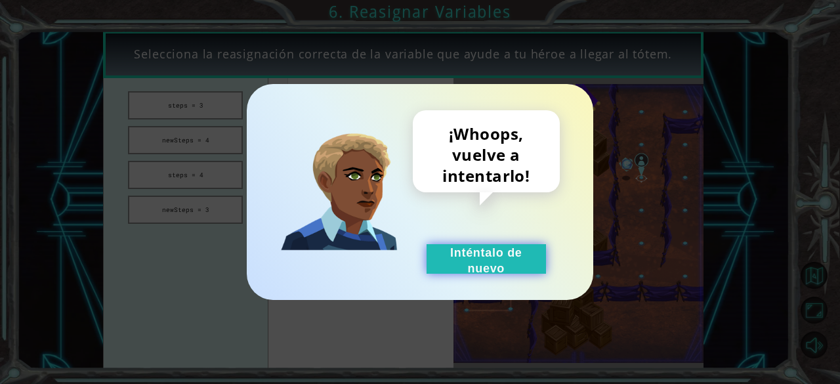
click at [521, 273] on button "Inténtalo de nuevo" at bounding box center [486, 259] width 119 height 30
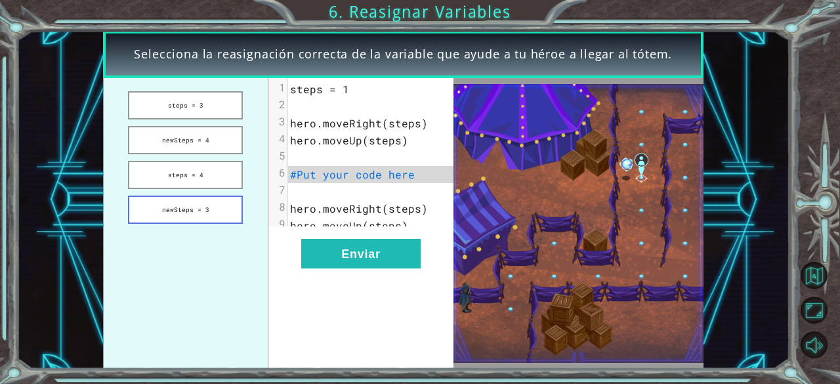
click at [227, 212] on button "newSteps = 3" at bounding box center [185, 210] width 115 height 28
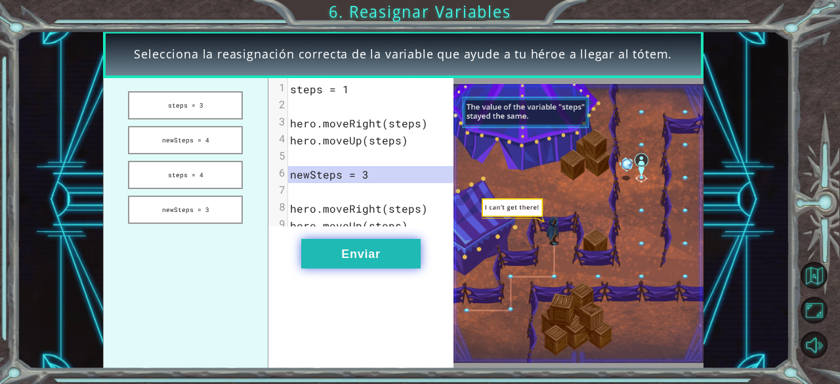
click at [335, 259] on button "Enviar" at bounding box center [360, 254] width 119 height 30
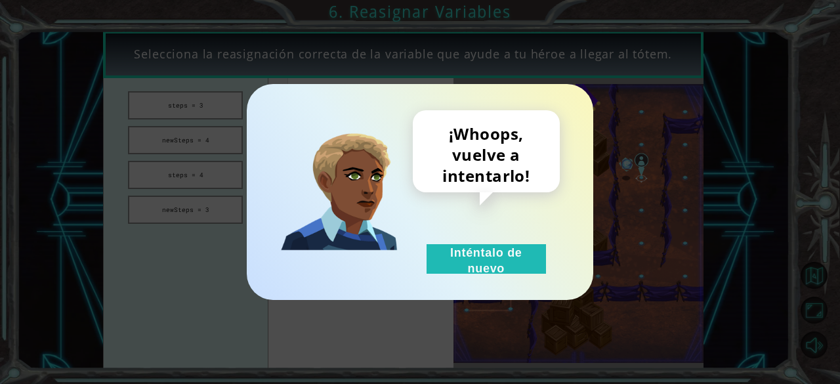
drag, startPoint x: 481, startPoint y: 251, endPoint x: 360, endPoint y: 237, distance: 121.7
click at [481, 252] on button "Inténtalo de nuevo" at bounding box center [486, 259] width 119 height 30
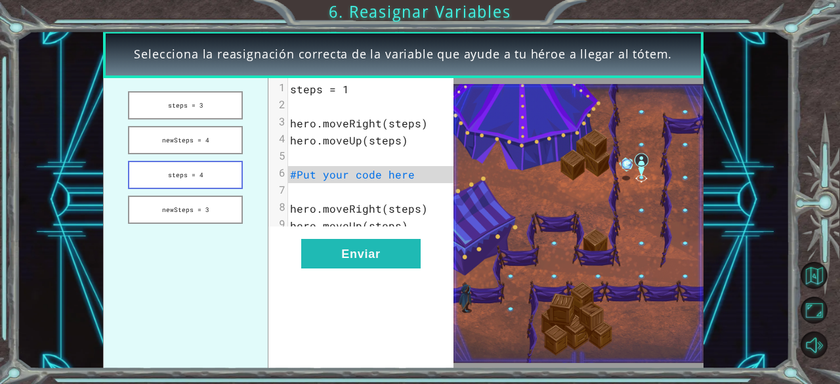
click at [210, 173] on button "steps = 4" at bounding box center [185, 175] width 115 height 28
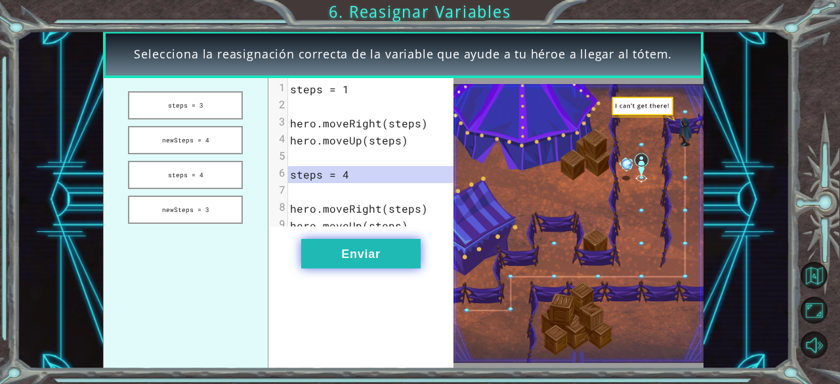
click at [320, 264] on button "Enviar" at bounding box center [360, 254] width 119 height 30
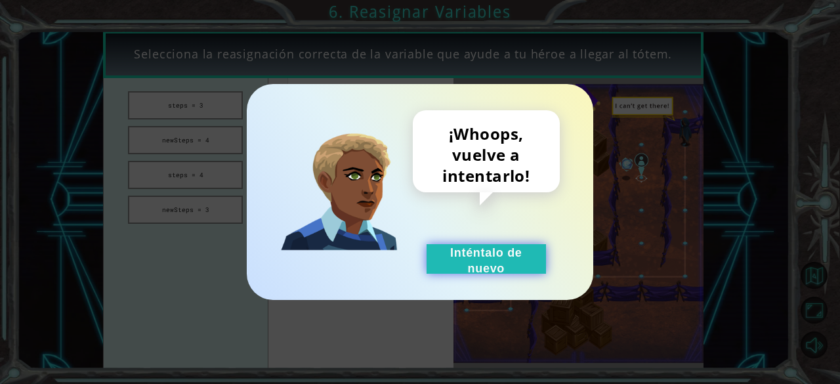
click at [457, 261] on button "Inténtalo de nuevo" at bounding box center [486, 259] width 119 height 30
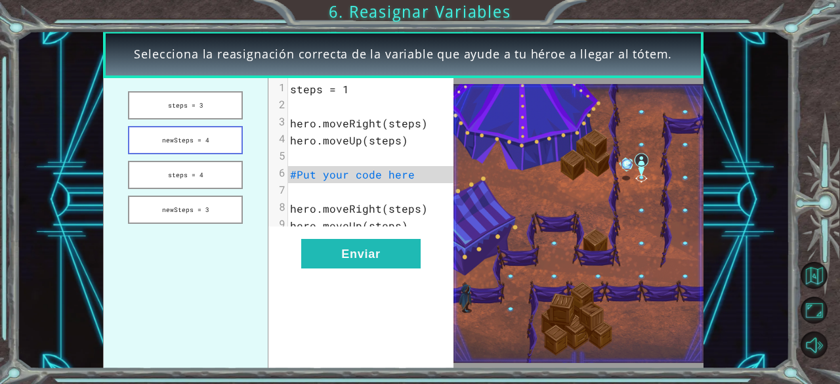
click at [163, 134] on button "newSteps = 4" at bounding box center [185, 140] width 115 height 28
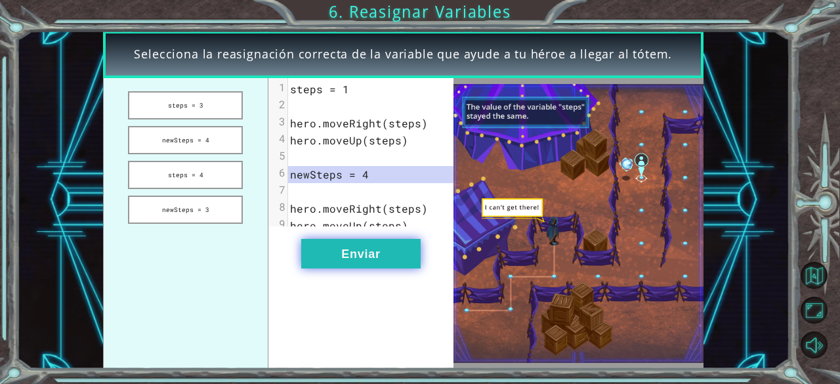
click at [335, 262] on button "Enviar" at bounding box center [360, 254] width 119 height 30
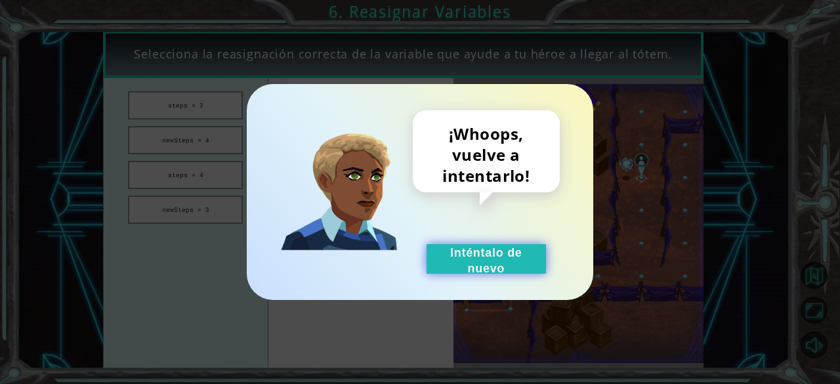
click at [460, 263] on button "Inténtalo de nuevo" at bounding box center [486, 259] width 119 height 30
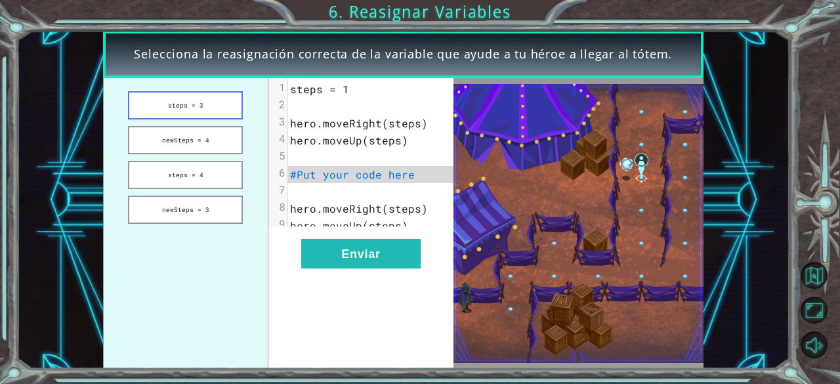
click at [156, 104] on button "steps = 3" at bounding box center [185, 105] width 115 height 28
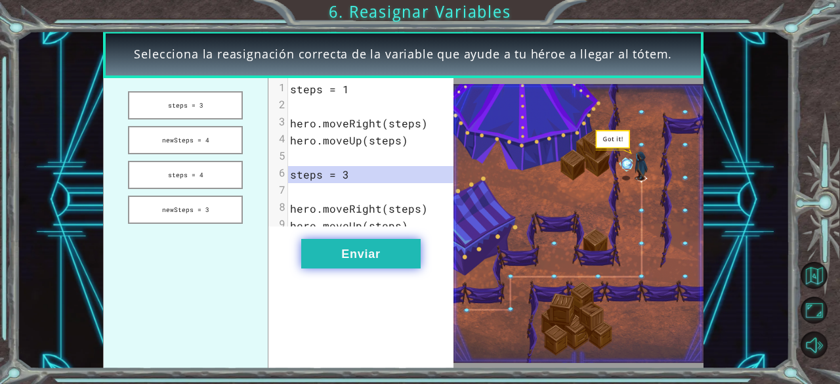
click at [331, 257] on button "Enviar" at bounding box center [360, 254] width 119 height 30
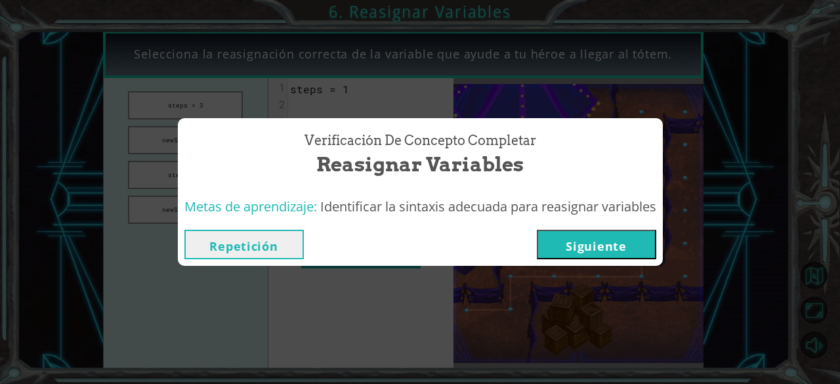
click at [619, 246] on button "Siguiente" at bounding box center [596, 245] width 119 height 30
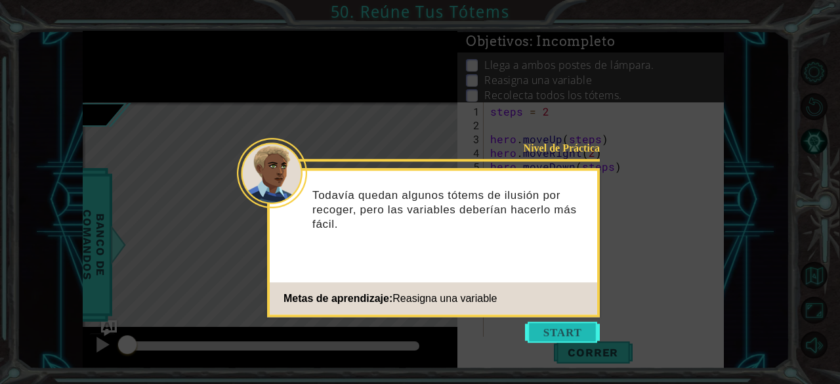
click at [541, 331] on button "Start" at bounding box center [562, 332] width 75 height 21
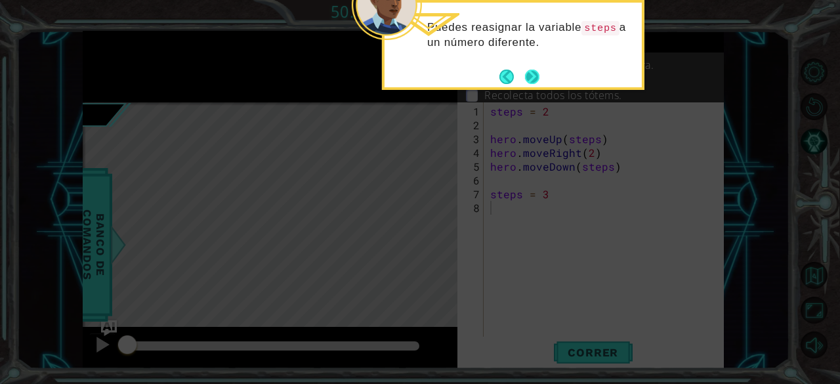
click at [532, 86] on footer at bounding box center [520, 77] width 40 height 20
click at [530, 84] on footer at bounding box center [520, 77] width 40 height 20
click at [530, 76] on button "Next" at bounding box center [533, 76] width 16 height 16
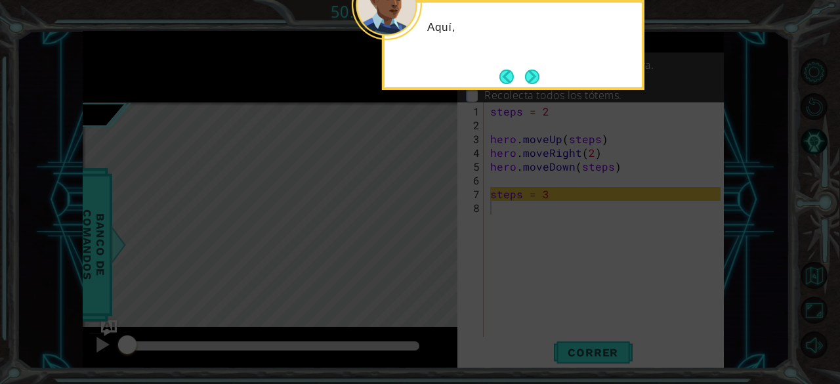
click at [530, 76] on button "Next" at bounding box center [532, 77] width 22 height 22
click at [530, 76] on button "Next" at bounding box center [532, 76] width 15 height 15
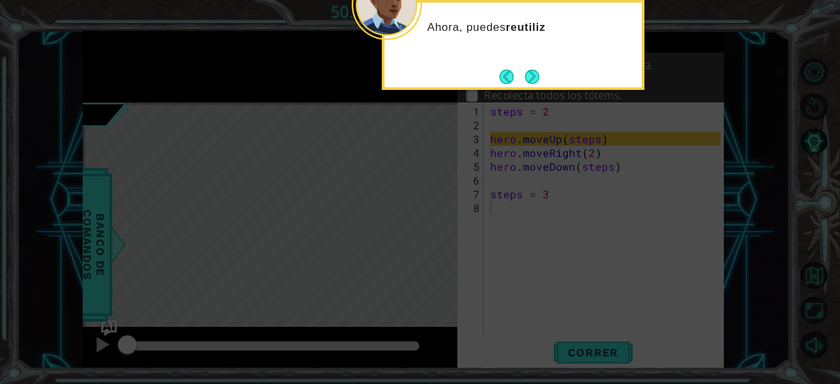
click at [530, 76] on button "Next" at bounding box center [532, 77] width 22 height 22
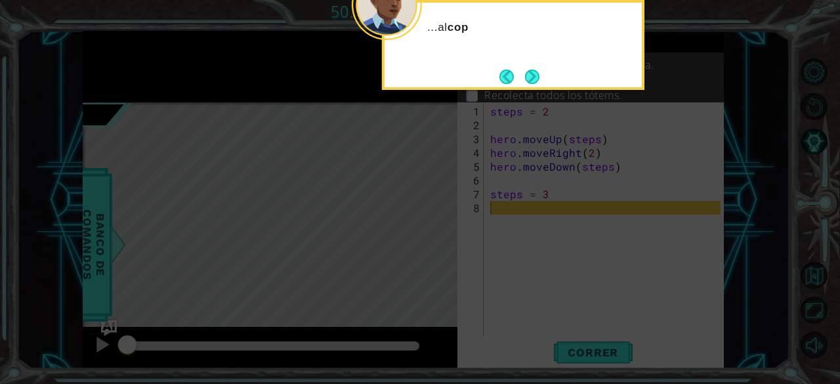
click at [530, 76] on button "Next" at bounding box center [532, 76] width 15 height 15
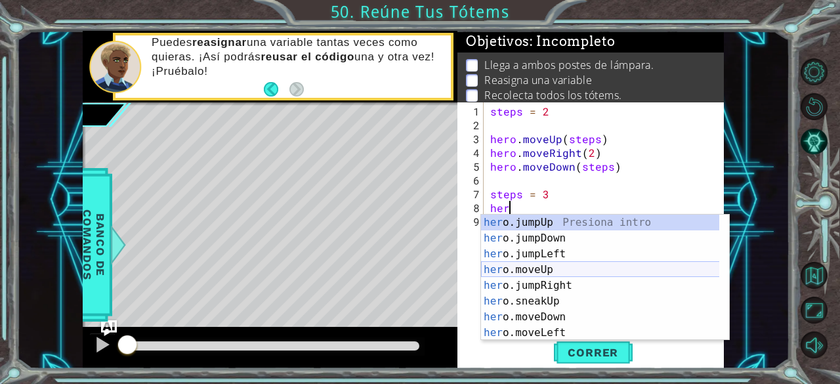
click at [558, 267] on div "her o.jumpUp Presiona intro her o.jumpDown Presiona intro her o.jumpLeft Presio…" at bounding box center [600, 294] width 239 height 158
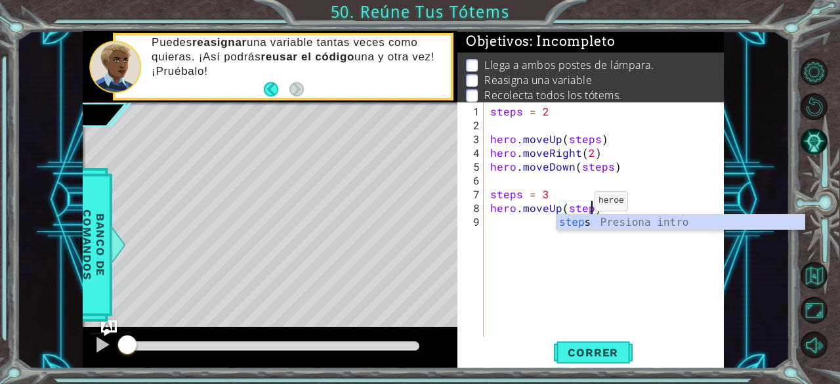
type textarea "hero.moveUp(steps)"
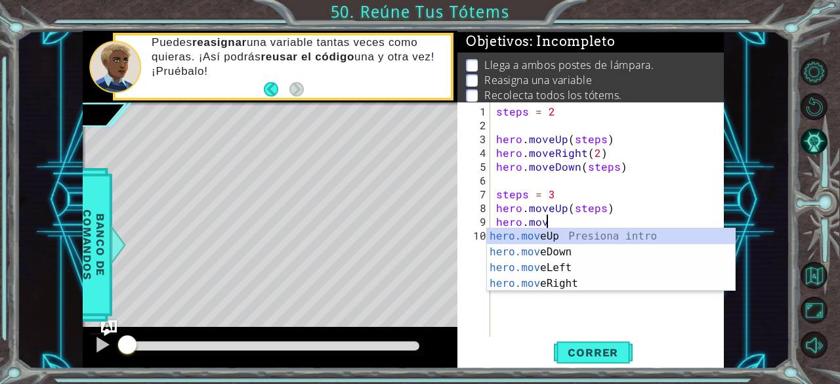
scroll to position [0, 3]
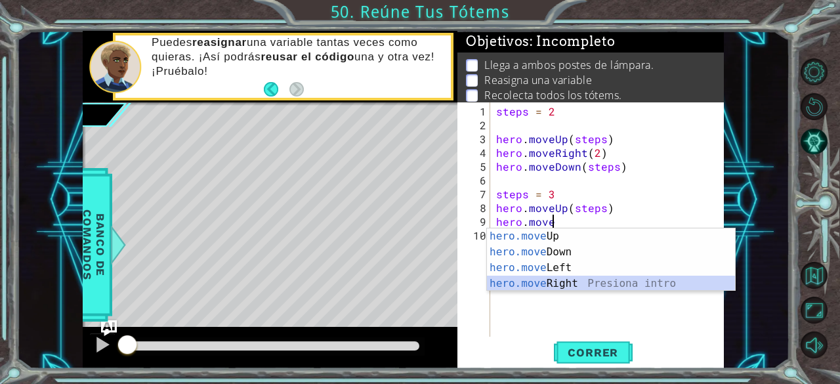
click at [568, 282] on div "hero.move Up Presiona intro hero.move Down Presiona intro hero.move Left Presio…" at bounding box center [611, 275] width 249 height 95
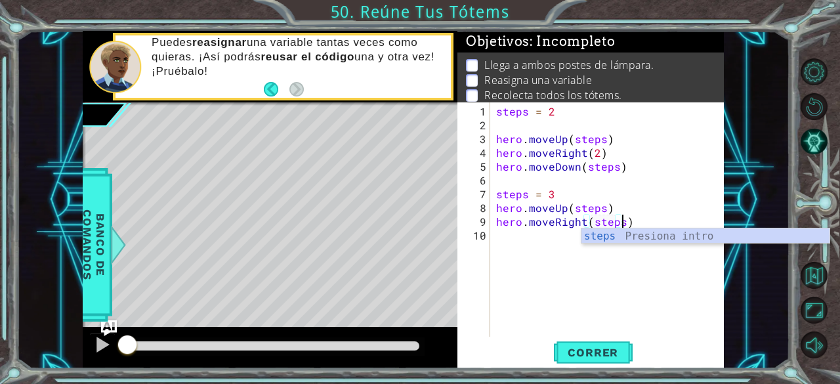
scroll to position [0, 7]
type textarea "hero.moveRight(steps)"
click at [603, 349] on span "Correr" at bounding box center [593, 352] width 77 height 13
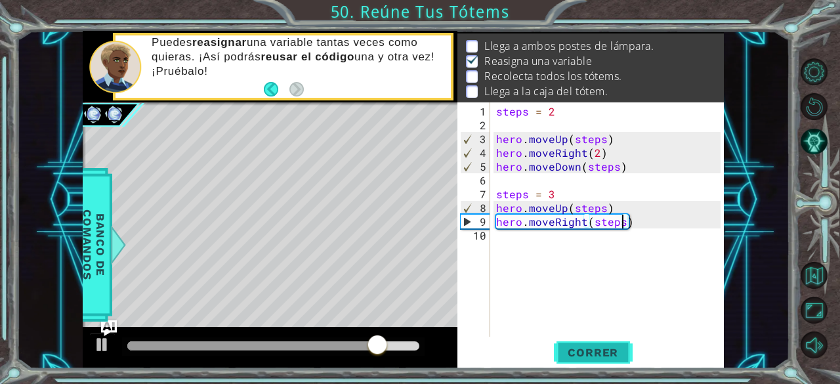
scroll to position [0, 0]
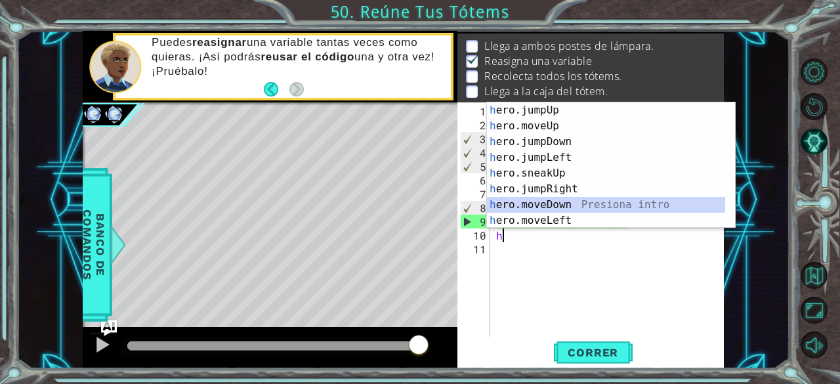
click at [573, 202] on div "h ero.jumpUp Presiona intro h ero.moveUp Presiona intro h ero.jumpDown Presiona…" at bounding box center [606, 181] width 239 height 158
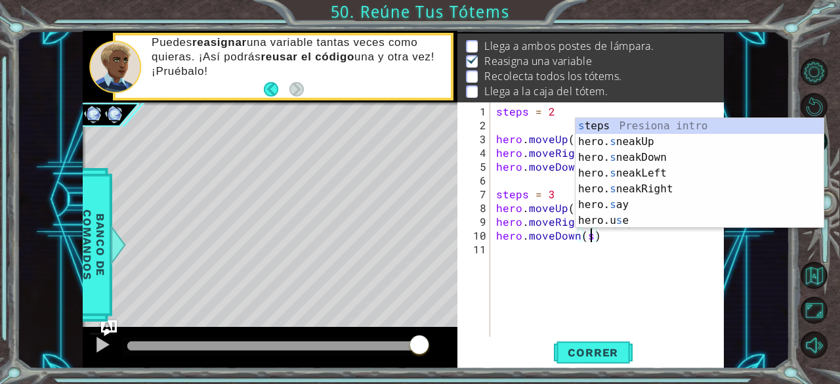
scroll to position [0, 6]
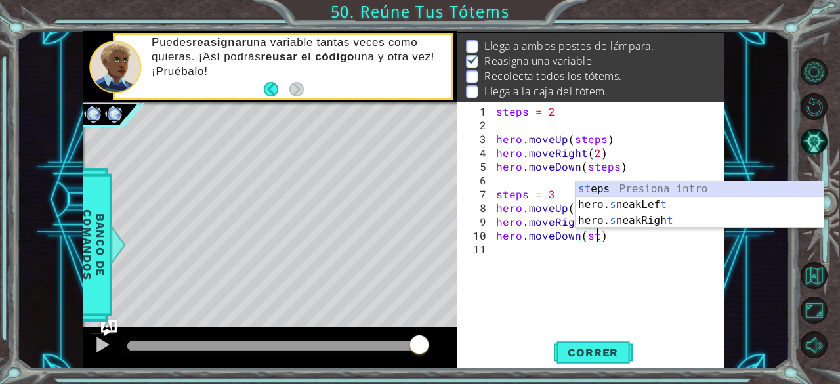
click at [597, 191] on div "st eps Presiona intro hero. s neakLef t Presiona intro hero. s neakRigh t Presi…" at bounding box center [700, 220] width 249 height 79
type textarea "hero.moveDown(steps)"
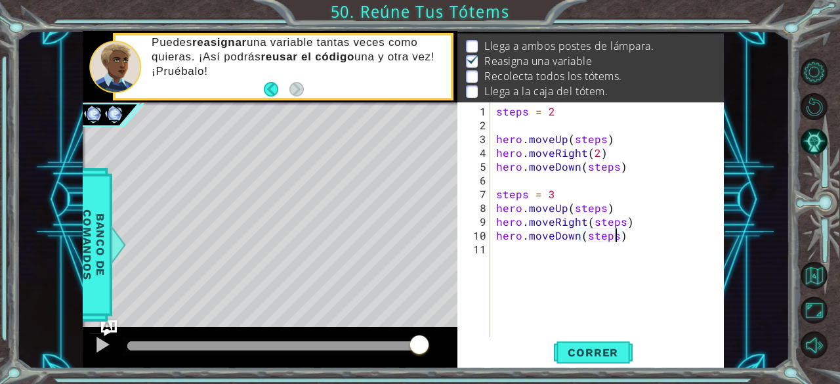
scroll to position [0, 0]
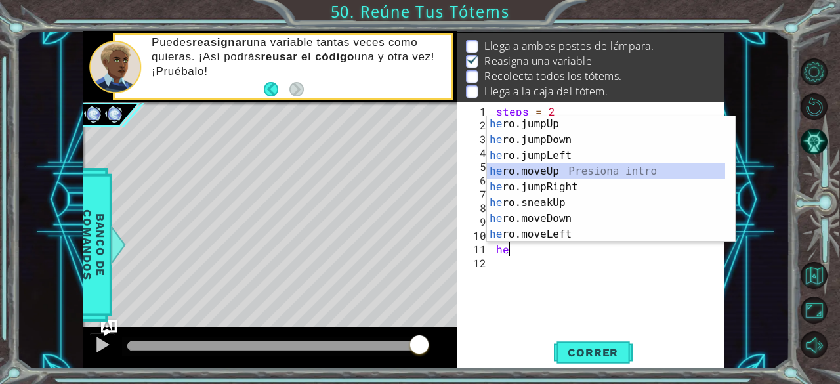
click at [555, 169] on div "he ro.jumpUp Presiona intro he ro.jumpDown Presiona intro he ro.jumpLeft Presio…" at bounding box center [606, 195] width 239 height 158
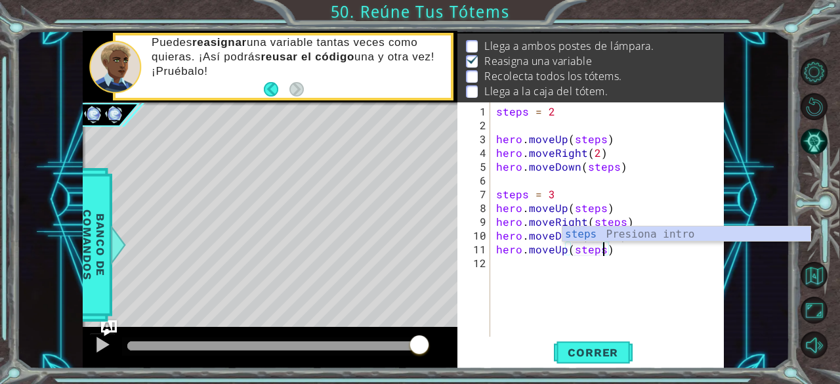
scroll to position [0, 7]
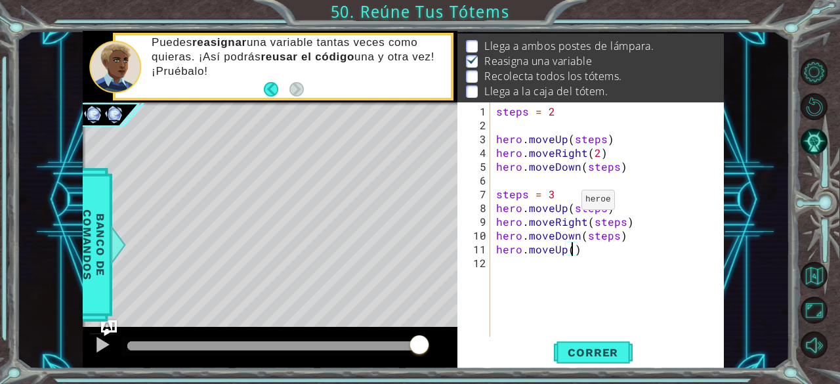
type textarea "hero.moveUp(4)"
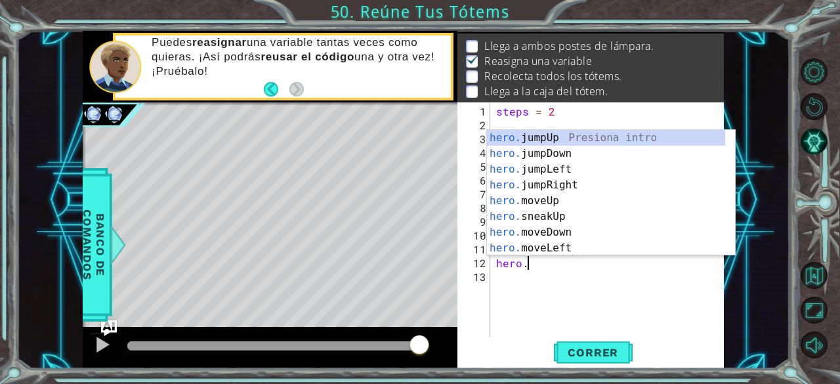
scroll to position [0, 1]
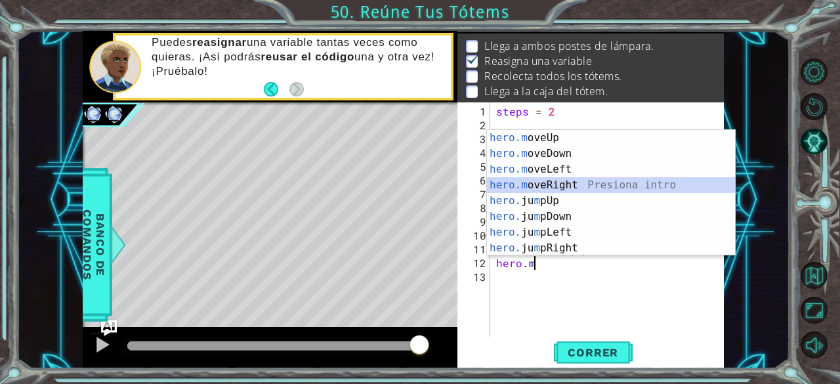
click at [569, 188] on div "hero.m oveUp Presiona intro hero.m oveDown Presiona intro hero.m oveLeft Presio…" at bounding box center [611, 209] width 249 height 158
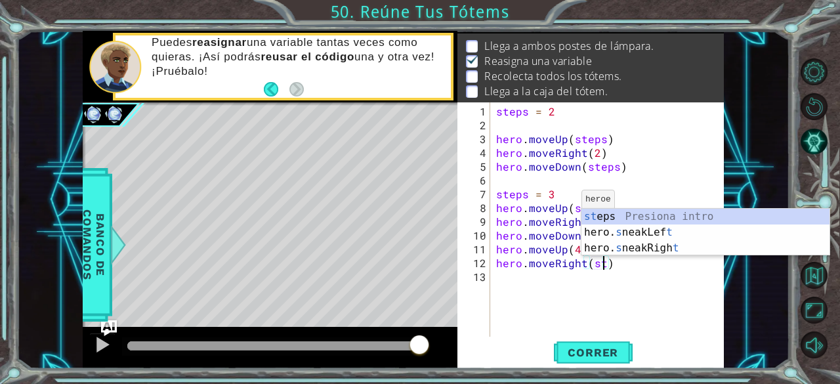
scroll to position [0, 7]
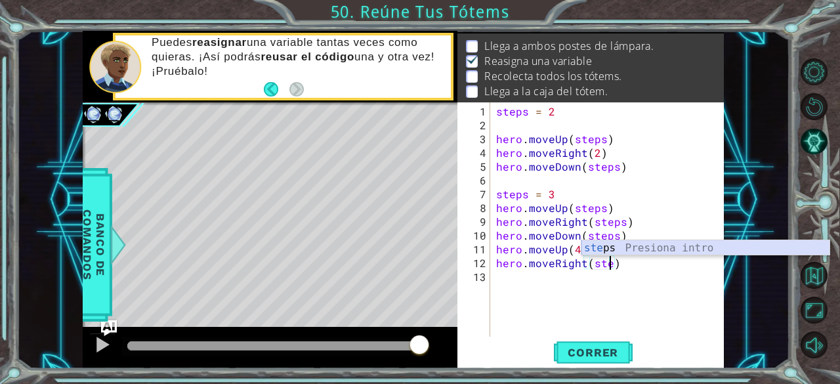
click at [621, 244] on div "ste ps Presiona intro" at bounding box center [706, 263] width 249 height 47
type textarea "hero.moveRight(steps)"
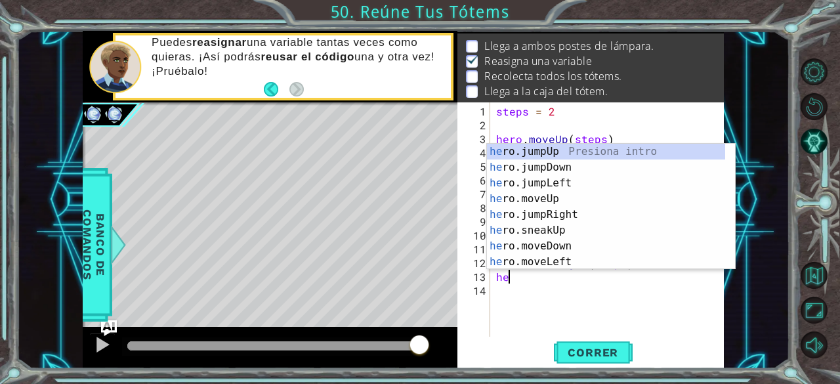
scroll to position [0, 0]
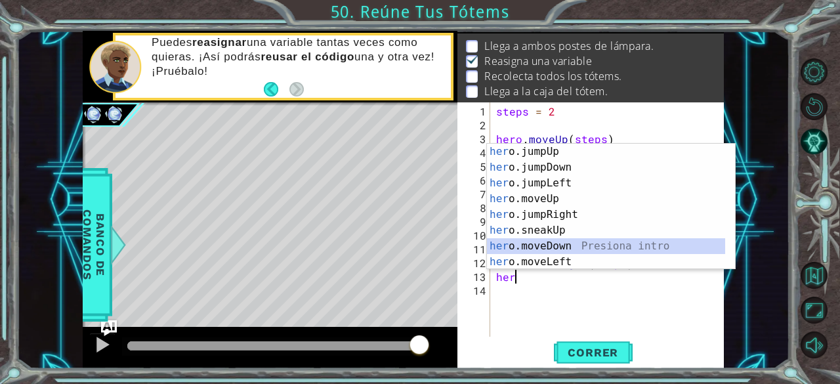
click at [603, 244] on div "her o.jumpUp Presiona intro her o.jumpDown Presiona intro her o.jumpLeft Presio…" at bounding box center [606, 223] width 239 height 158
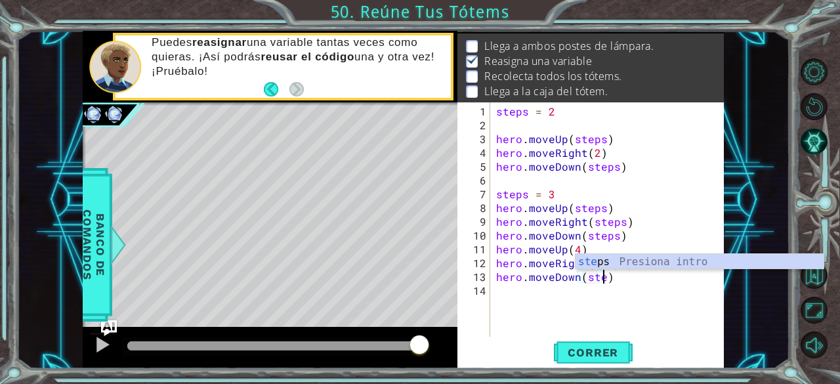
scroll to position [0, 7]
click at [664, 261] on div "ste ps Presiona intro" at bounding box center [700, 277] width 249 height 47
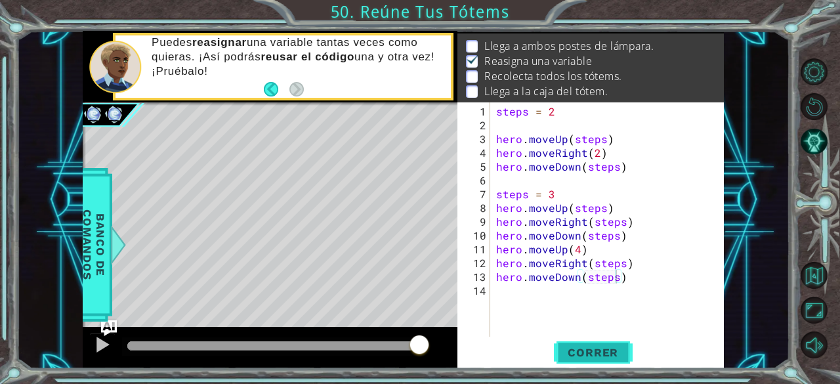
click at [586, 343] on button "Correr" at bounding box center [593, 352] width 79 height 27
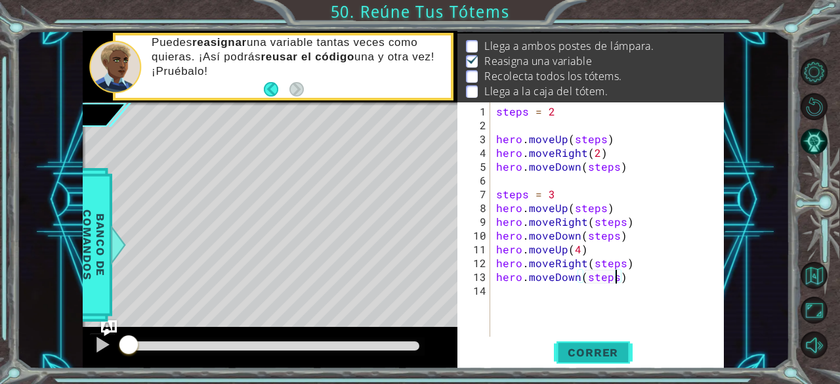
click at [586, 343] on button "Correr" at bounding box center [593, 352] width 79 height 27
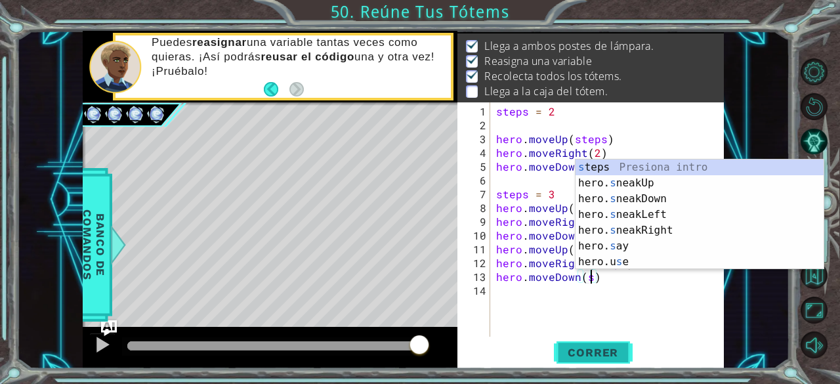
scroll to position [0, 5]
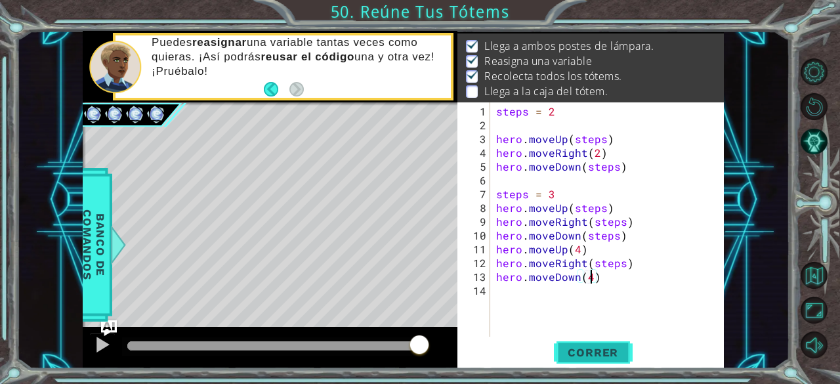
type textarea "hero.moveDown(4)"
click at [586, 343] on button "Correr" at bounding box center [593, 352] width 79 height 27
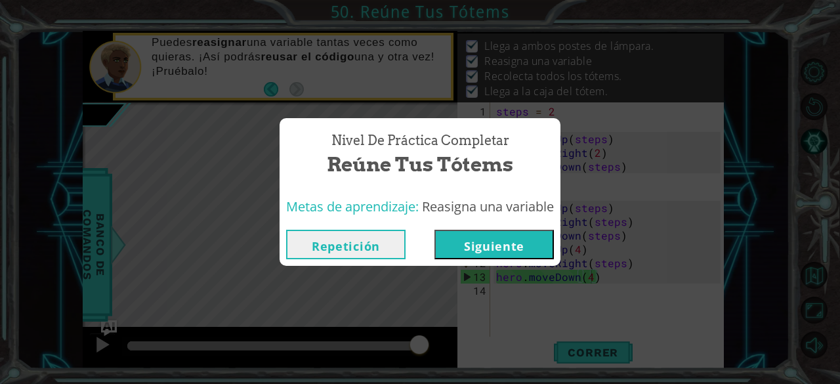
click at [527, 248] on button "Siguiente" at bounding box center [494, 245] width 119 height 30
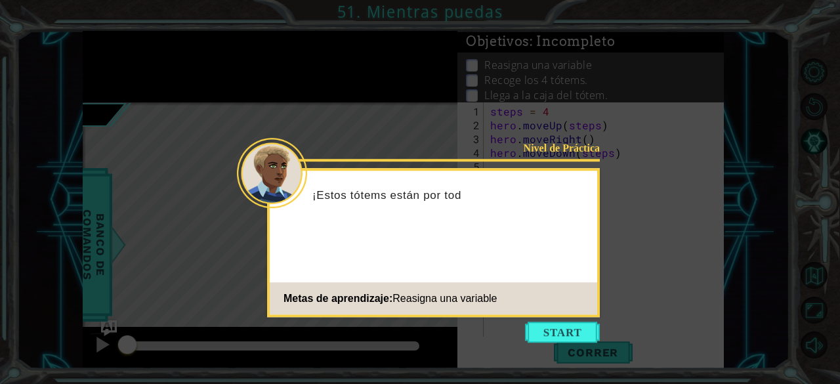
click at [252, 82] on icon at bounding box center [420, 192] width 840 height 384
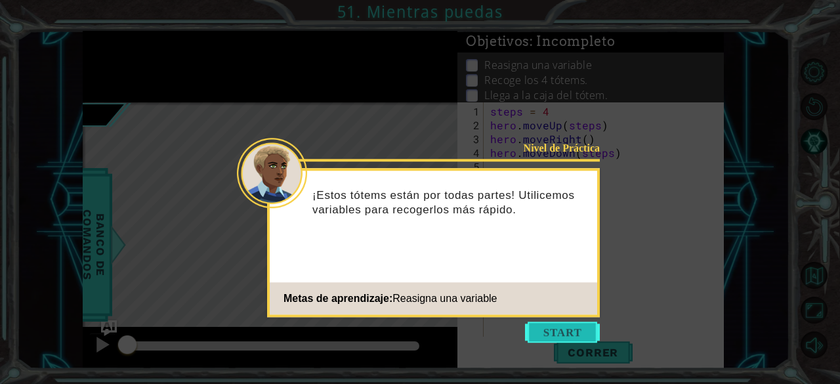
click at [574, 327] on button "Start" at bounding box center [562, 332] width 75 height 21
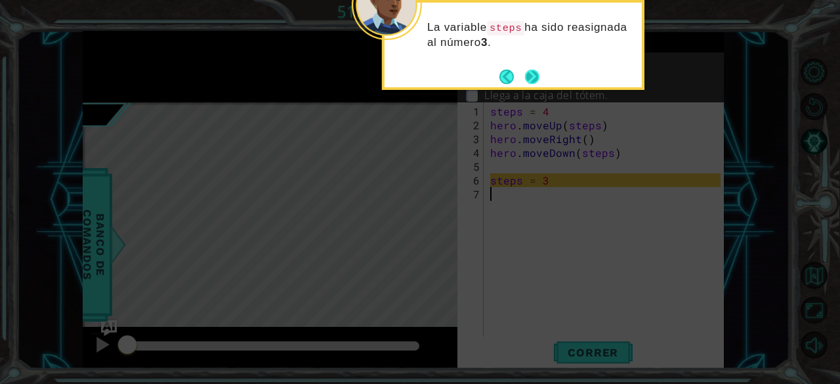
click at [534, 76] on button "Next" at bounding box center [532, 77] width 18 height 18
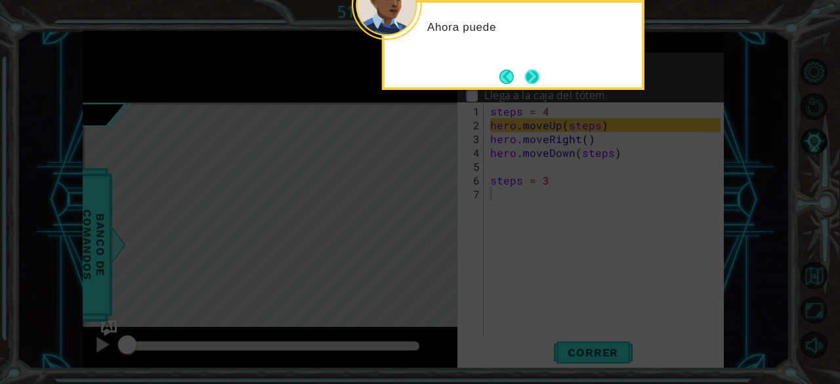
click at [540, 85] on button "Next" at bounding box center [533, 77] width 16 height 16
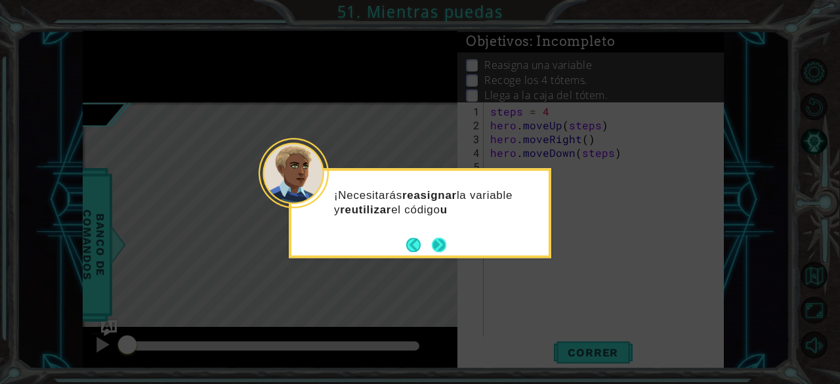
click at [439, 243] on button "Next" at bounding box center [439, 245] width 16 height 16
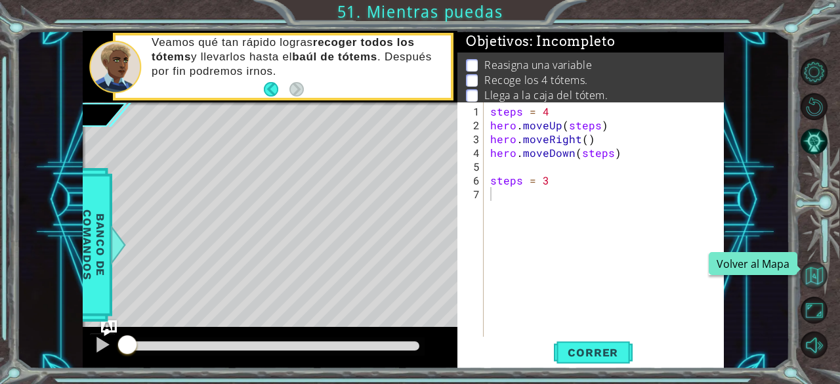
click at [811, 273] on button "Volver al Mapa" at bounding box center [814, 275] width 27 height 27
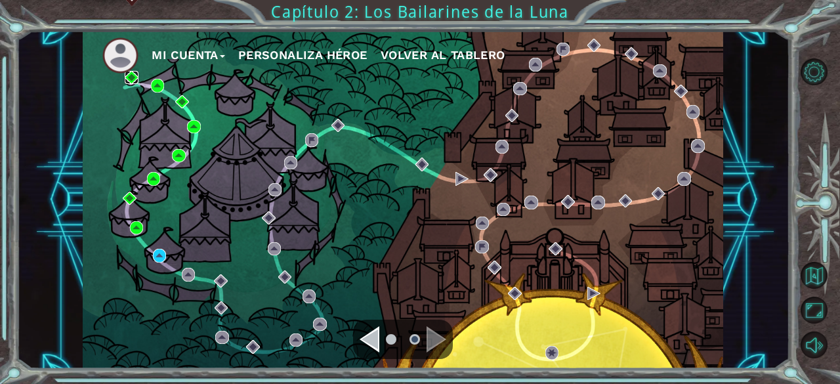
click at [127, 77] on img at bounding box center [131, 77] width 13 height 13
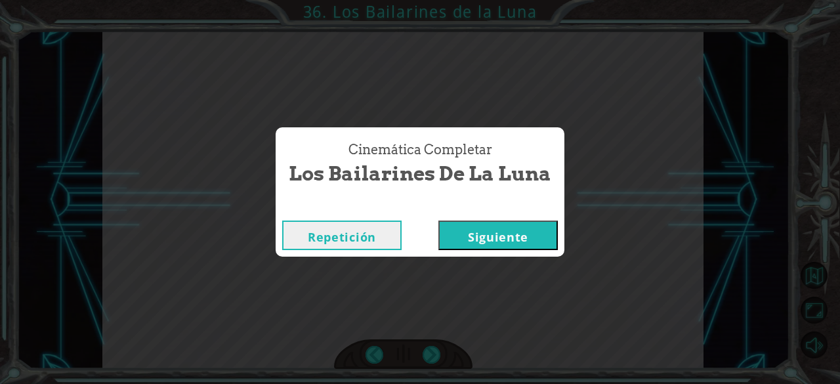
click at [465, 232] on button "Siguiente" at bounding box center [498, 236] width 119 height 30
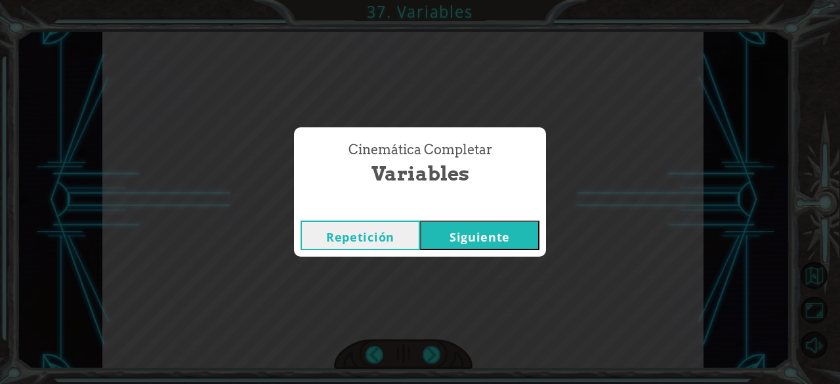
click at [465, 232] on button "Siguiente" at bounding box center [479, 236] width 119 height 30
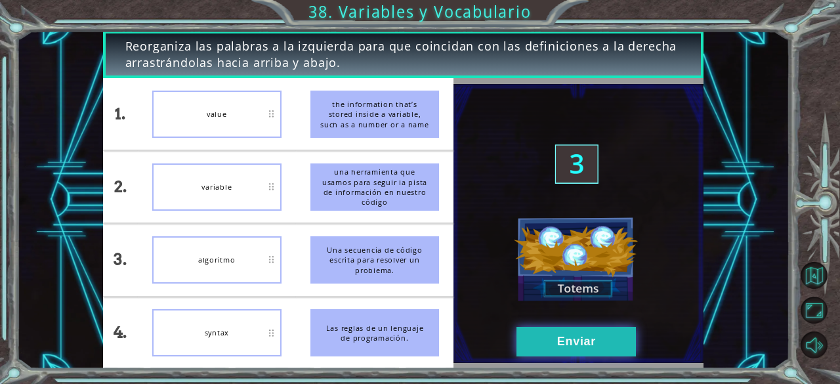
click at [578, 340] on button "Enviar" at bounding box center [576, 342] width 119 height 30
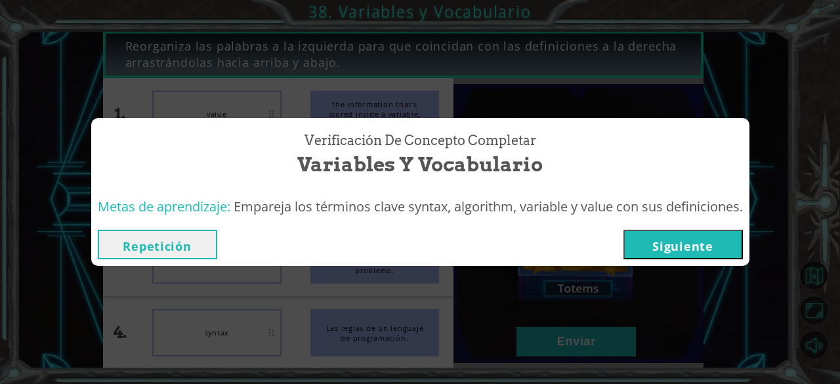
click at [685, 242] on button "Siguiente" at bounding box center [683, 245] width 119 height 30
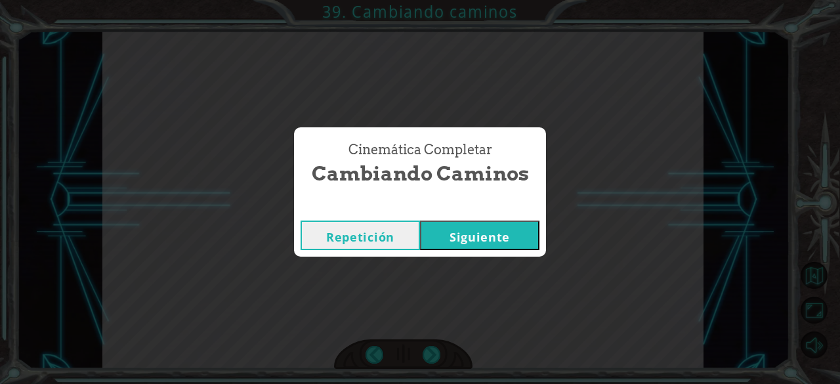
click at [485, 249] on button "Siguiente" at bounding box center [479, 236] width 119 height 30
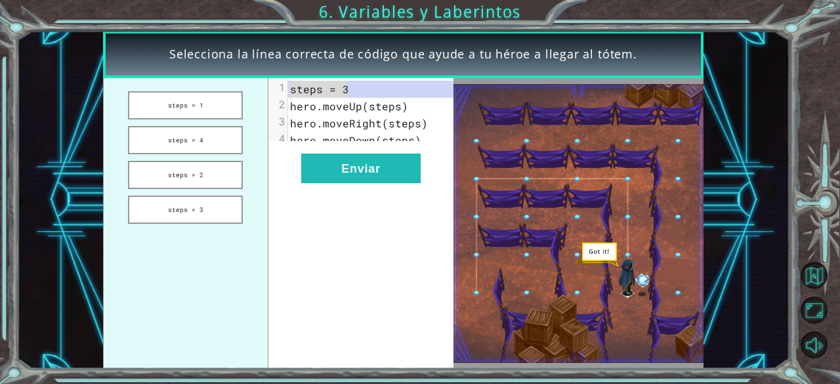
drag, startPoint x: 292, startPoint y: 89, endPoint x: 351, endPoint y: 89, distance: 59.1
click at [351, 89] on pre "steps = 3" at bounding box center [376, 89] width 177 height 17
click at [301, 89] on span "steps = 3" at bounding box center [319, 89] width 59 height 14
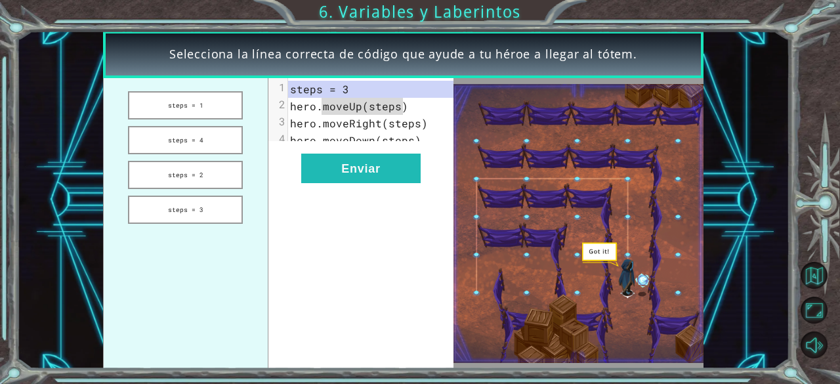
drag, startPoint x: 318, startPoint y: 108, endPoint x: 402, endPoint y: 106, distance: 84.0
click at [402, 106] on span "hero.moveUp(steps)" at bounding box center [349, 106] width 118 height 14
drag, startPoint x: 323, startPoint y: 106, endPoint x: 404, endPoint y: 111, distance: 81.6
click at [404, 111] on pre "hero.moveUp(steps)" at bounding box center [376, 106] width 177 height 17
click at [372, 173] on button "Enviar" at bounding box center [360, 169] width 119 height 30
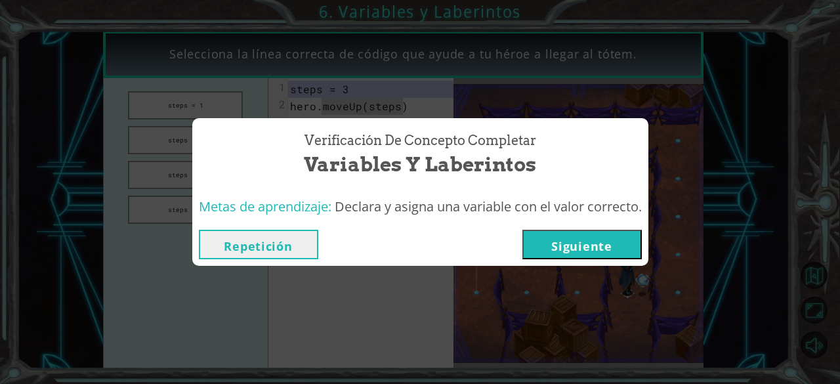
click at [523, 230] on button "Siguiente" at bounding box center [582, 245] width 119 height 30
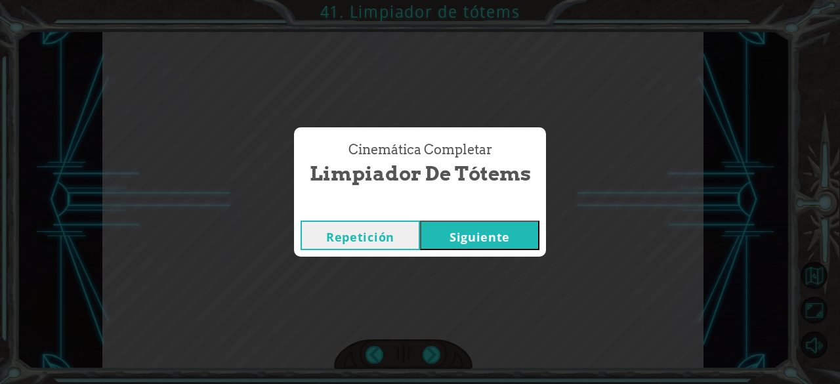
click button "Siguiente" at bounding box center [479, 236] width 119 height 30
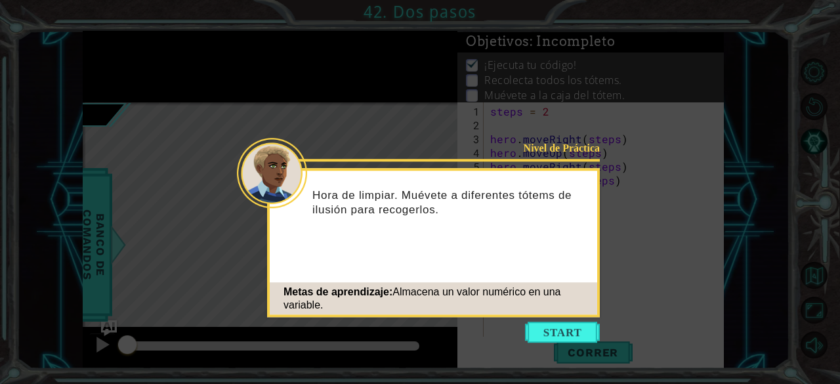
click at [550, 316] on div "Metas de aprendizaje: Almacena un valor numérico en una variable." at bounding box center [434, 298] width 328 height 39
click at [546, 325] on button "Start" at bounding box center [562, 332] width 75 height 21
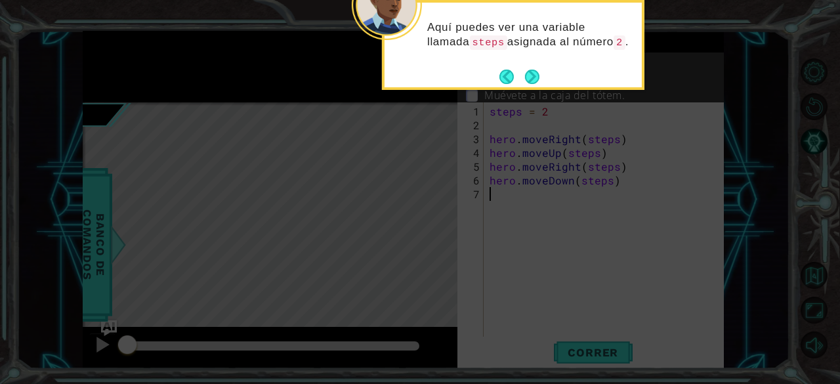
type textarea "hero.moveDown(steps)"
click at [528, 76] on button "Next" at bounding box center [532, 76] width 15 height 15
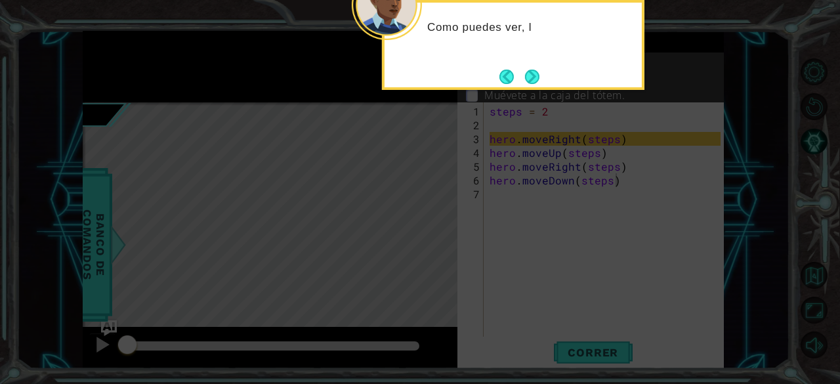
click at [528, 76] on button "Next" at bounding box center [532, 77] width 18 height 18
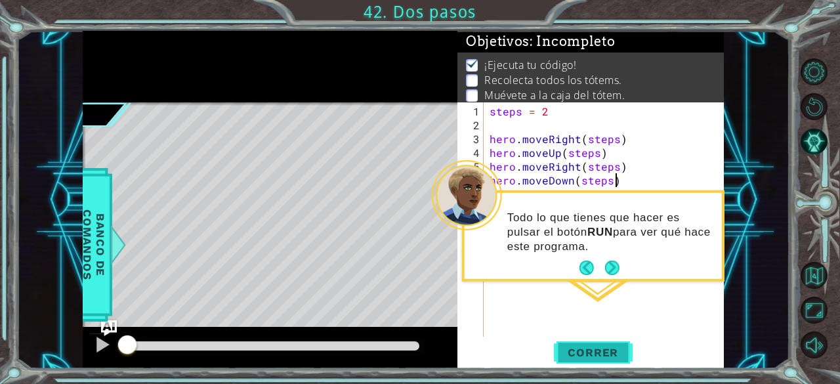
click at [565, 347] on span "Correr" at bounding box center [593, 352] width 77 height 13
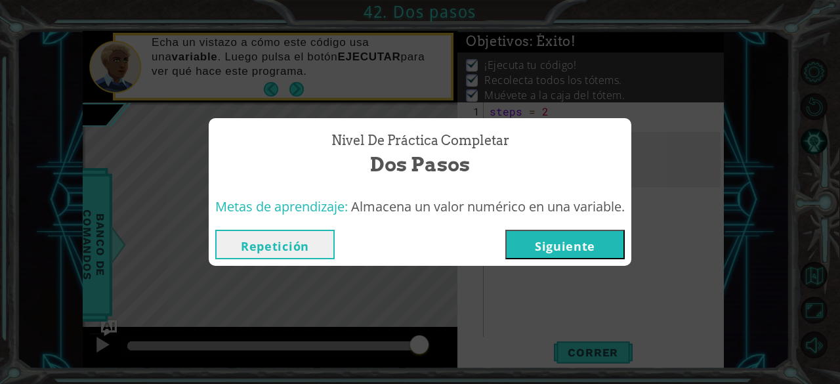
click at [269, 295] on div "Nivel de Práctica Completar Dos pasos Metas de aprendizaje: Almacena un valor n…" at bounding box center [420, 192] width 840 height 384
click at [274, 253] on button "Repetición" at bounding box center [274, 245] width 119 height 30
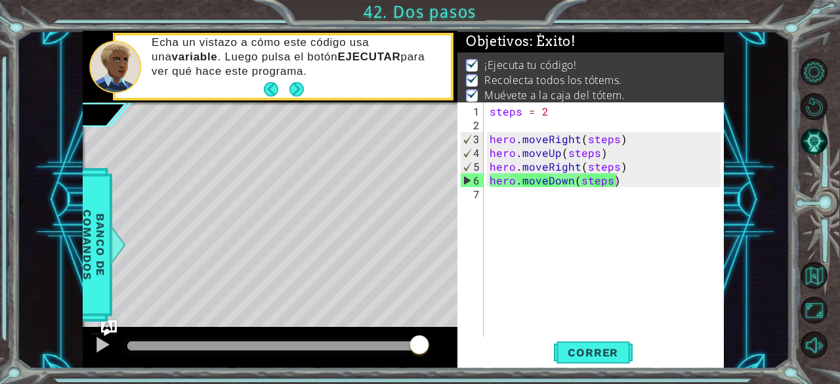
click at [274, 253] on body "1 ההההההההההההההההההההההההההההההההההההההההההההההההההההההההההההההההההההההההההההה…" at bounding box center [420, 192] width 840 height 384
click at [579, 341] on button "Correr" at bounding box center [593, 352] width 79 height 27
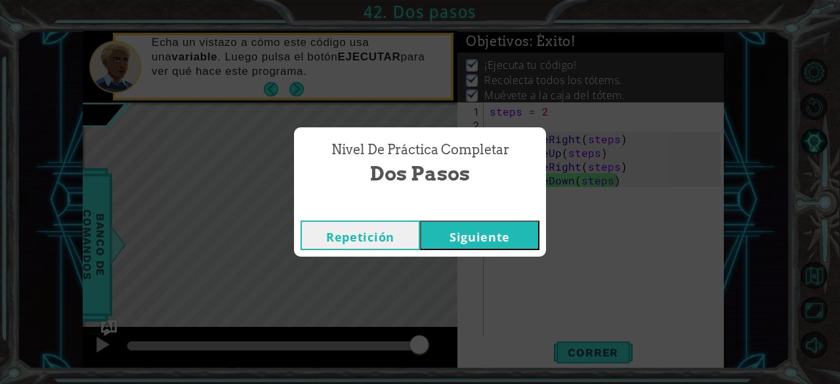
click at [450, 240] on button "Siguiente" at bounding box center [479, 236] width 119 height 30
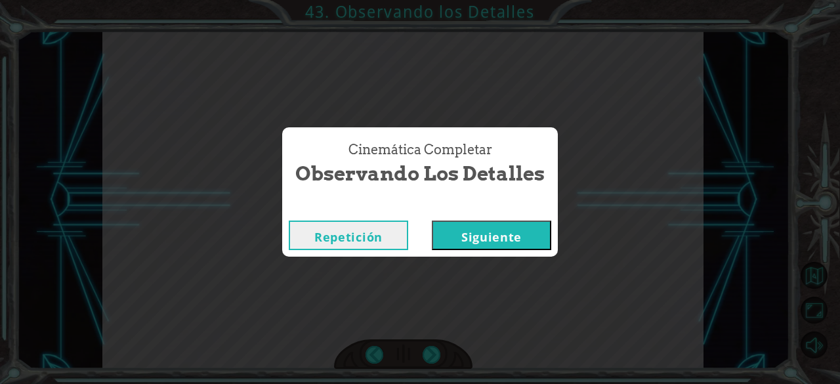
click at [694, 222] on div "Cinemática Completar Observando los Detalles Repetición [GEOGRAPHIC_DATA]" at bounding box center [420, 192] width 840 height 384
click at [534, 225] on button "Siguiente" at bounding box center [491, 236] width 119 height 30
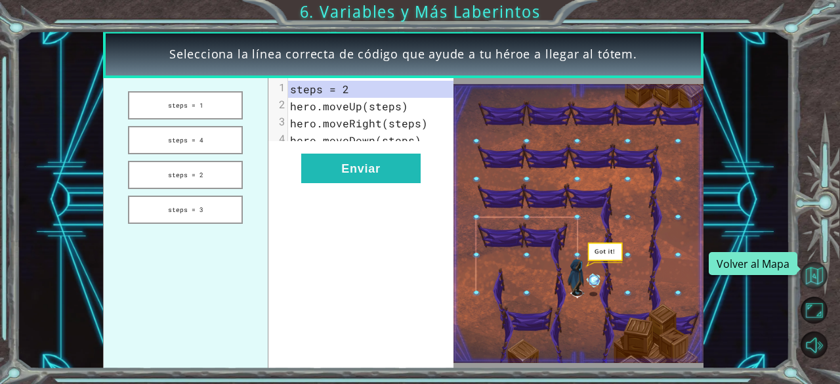
click at [821, 272] on button "Volver al Mapa" at bounding box center [814, 275] width 27 height 27
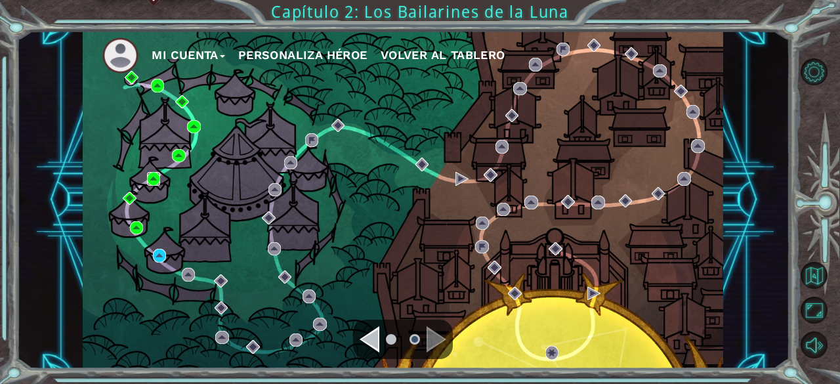
click at [147, 181] on img at bounding box center [153, 178] width 13 height 13
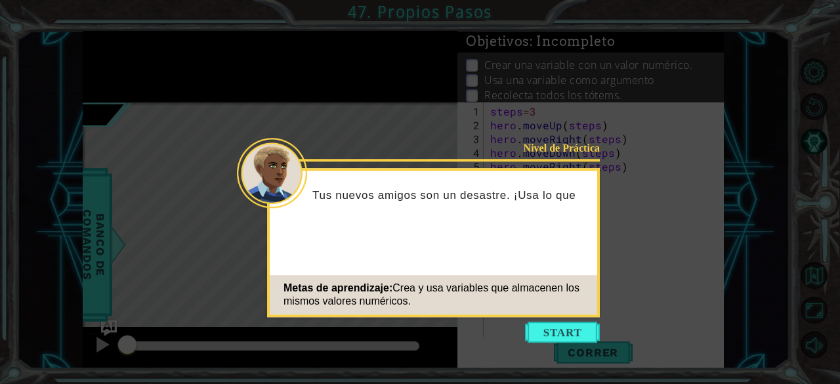
click at [553, 334] on button "Start" at bounding box center [562, 332] width 75 height 21
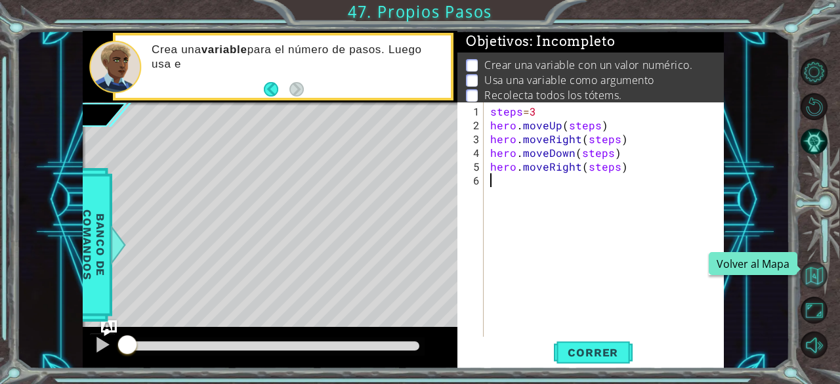
click at [819, 267] on button "Volver al Mapa" at bounding box center [814, 275] width 27 height 27
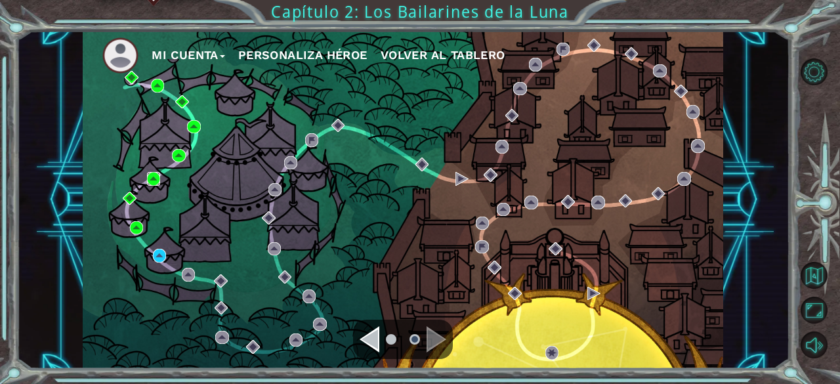
click at [156, 177] on img at bounding box center [153, 178] width 13 height 13
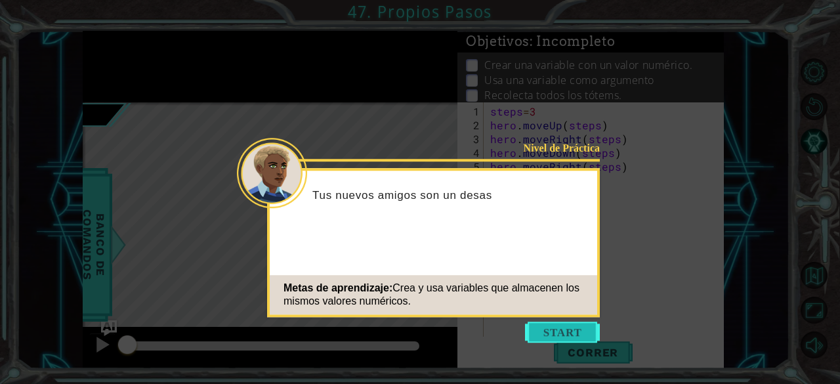
click at [556, 330] on button "Start" at bounding box center [562, 332] width 75 height 21
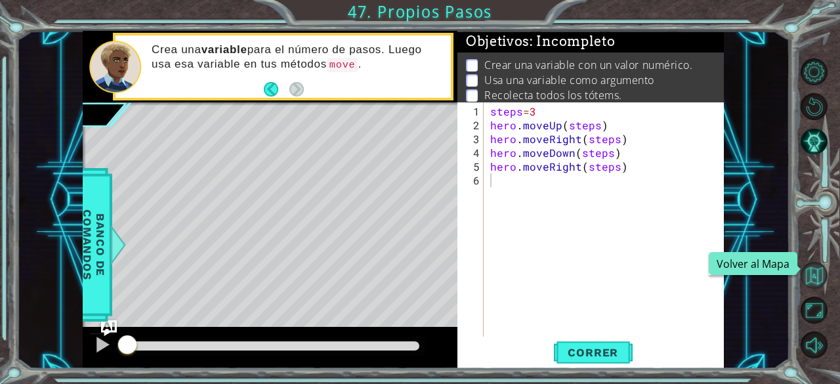
click at [815, 267] on button "Volver al Mapa" at bounding box center [814, 275] width 27 height 27
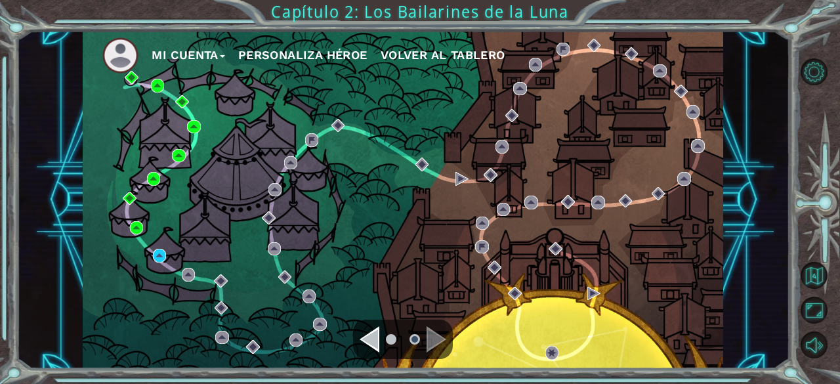
click at [173, 155] on div "Mi Cuenta Personaliza Héroe Volver al Tablero" at bounding box center [403, 200] width 641 height 338
click at [179, 154] on img at bounding box center [178, 155] width 13 height 13
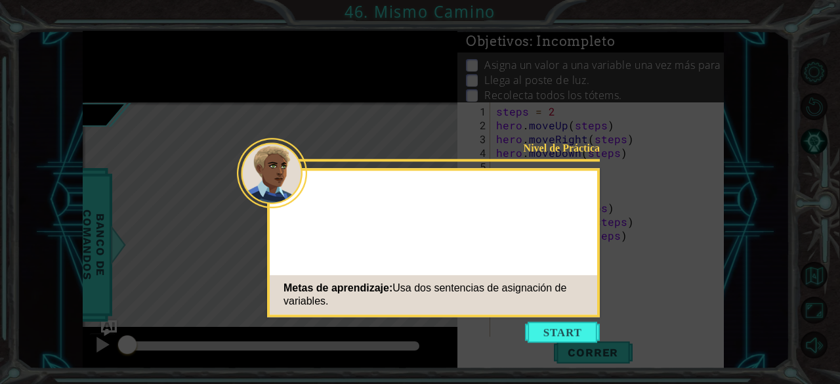
click at [541, 329] on button "Start" at bounding box center [562, 332] width 75 height 21
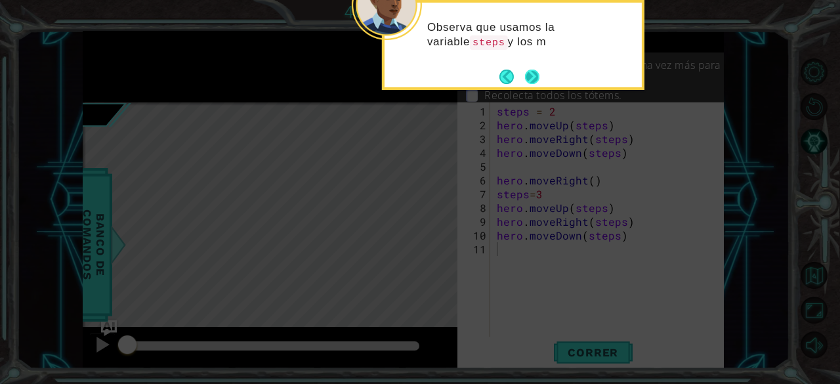
click at [533, 72] on button "Next" at bounding box center [532, 77] width 18 height 18
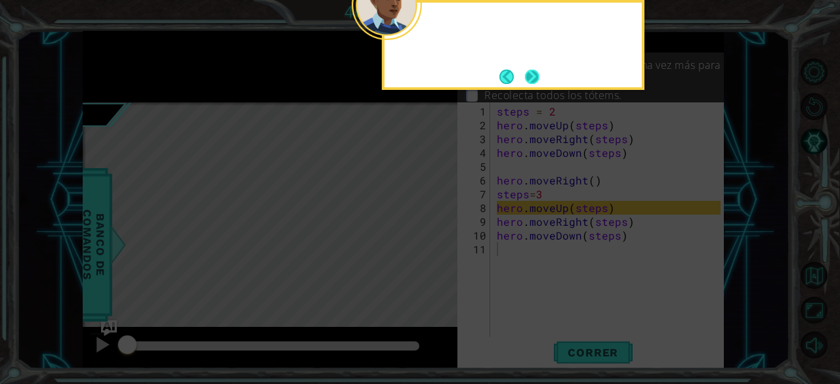
click at [534, 72] on button "Next" at bounding box center [532, 76] width 15 height 15
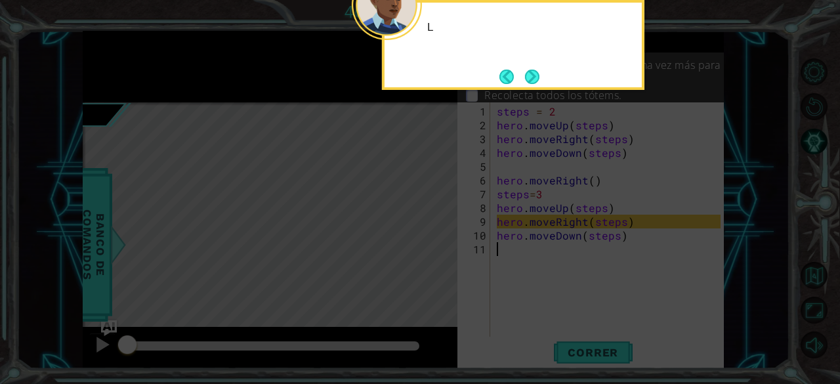
click at [536, 73] on button "Next" at bounding box center [532, 76] width 15 height 15
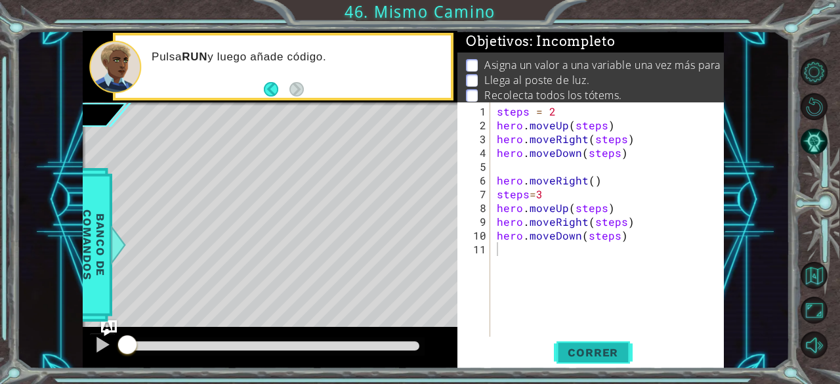
click at [574, 351] on span "Correr" at bounding box center [593, 352] width 77 height 13
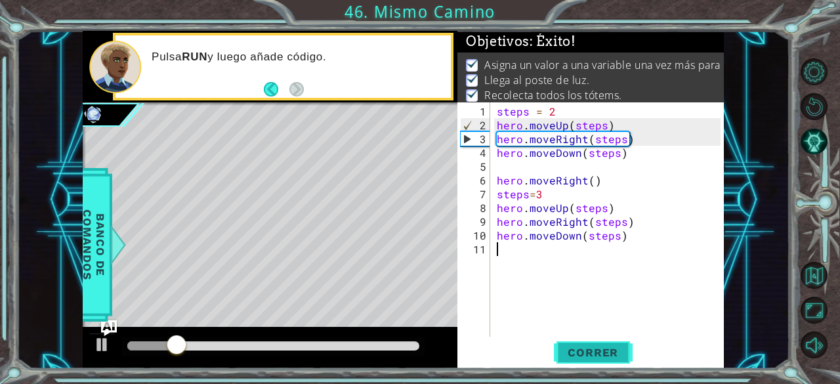
click at [574, 351] on span "Correr" at bounding box center [593, 352] width 77 height 13
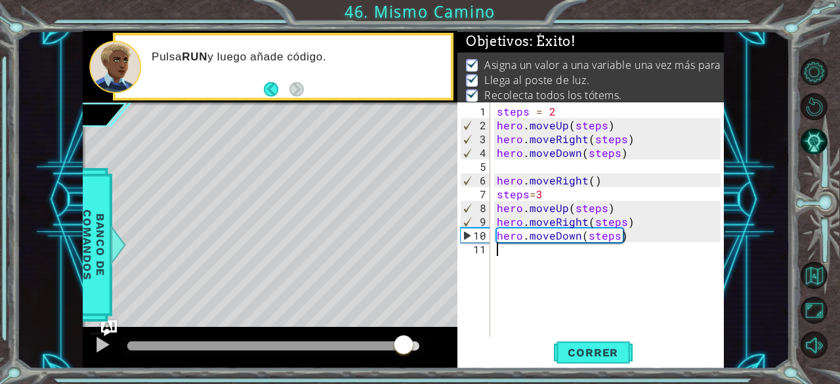
drag, startPoint x: 174, startPoint y: 342, endPoint x: 406, endPoint y: 334, distance: 231.9
click at [406, 334] on div at bounding box center [404, 346] width 24 height 24
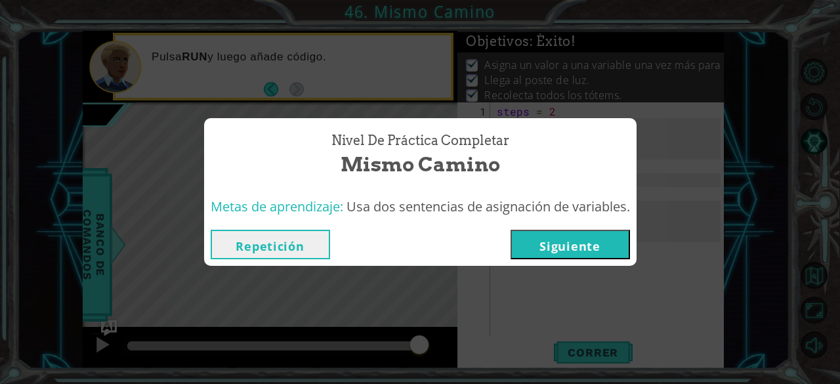
click at [550, 239] on button "Siguiente" at bounding box center [570, 245] width 119 height 30
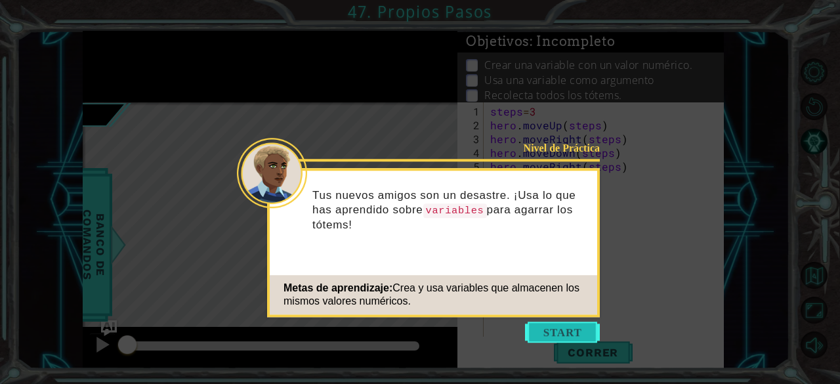
click at [566, 322] on button "Start" at bounding box center [562, 332] width 75 height 21
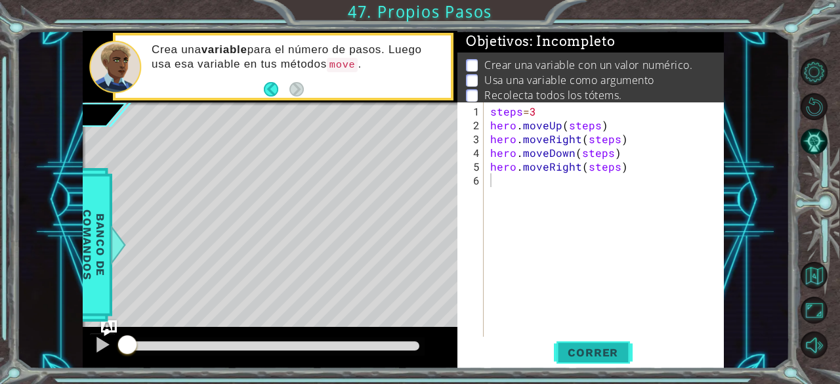
click at [567, 351] on span "Correr" at bounding box center [593, 352] width 77 height 13
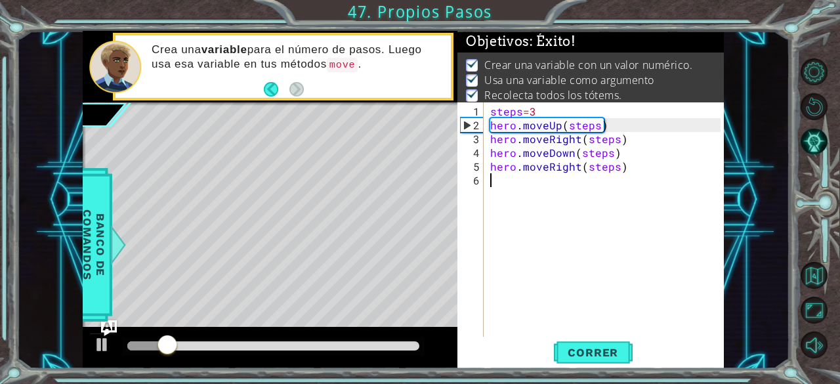
click at [383, 347] on div at bounding box center [273, 345] width 292 height 9
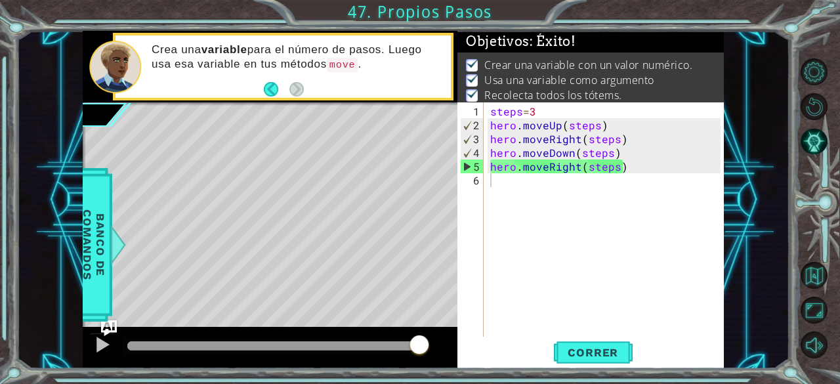
drag, startPoint x: 383, startPoint y: 347, endPoint x: 432, endPoint y: 374, distance: 55.8
click at [432, 374] on body "1 ההההההההההההההההההההההההההההההההההההההההההההההההההההההההההההההההההההההההההההה…" at bounding box center [420, 192] width 840 height 384
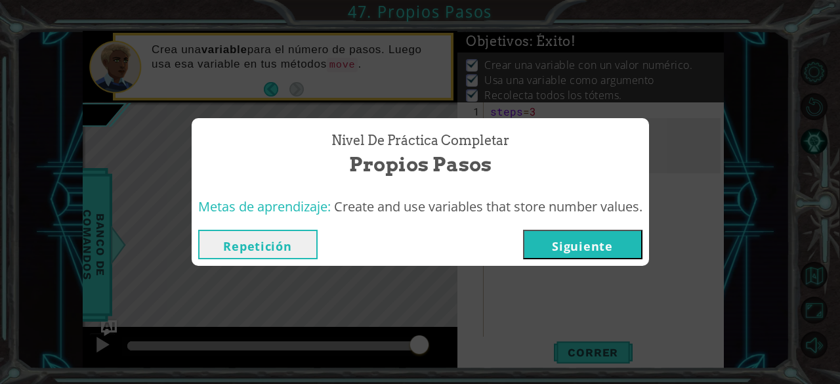
click at [597, 242] on button "Siguiente" at bounding box center [582, 245] width 119 height 30
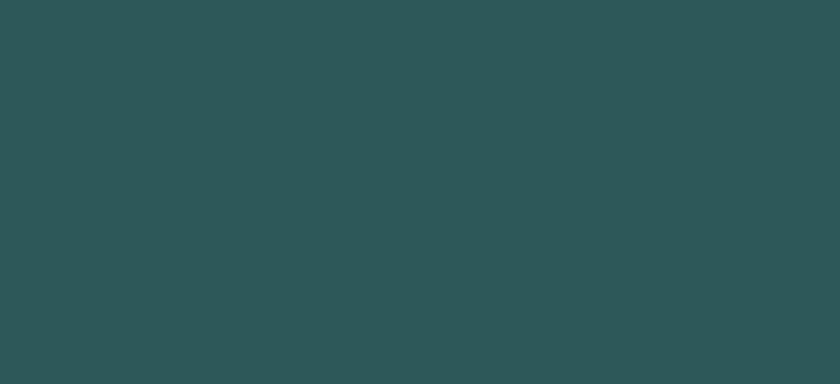
click at [597, 242] on body "1 2 3 4 5 6 7 8 9 steps Presiona intro הההההההההההההההההההההההההההההההההההההההה…" at bounding box center [420, 192] width 840 height 384
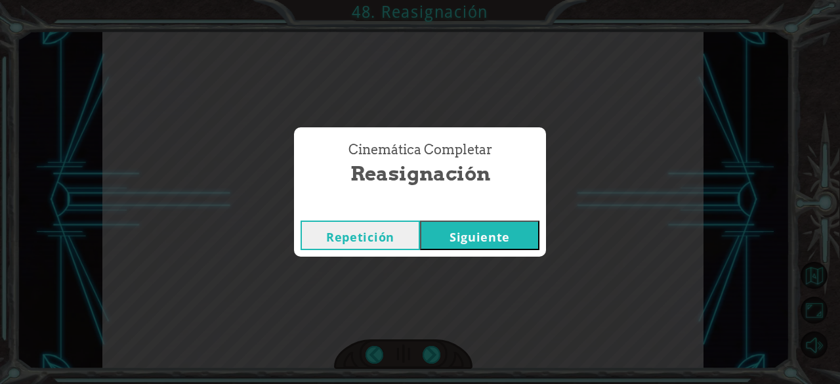
click at [525, 237] on button "Siguiente" at bounding box center [479, 236] width 119 height 30
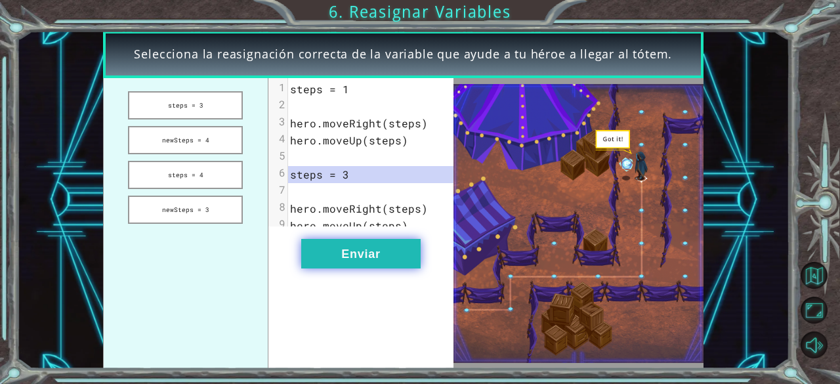
click at [355, 267] on button "Enviar" at bounding box center [360, 254] width 119 height 30
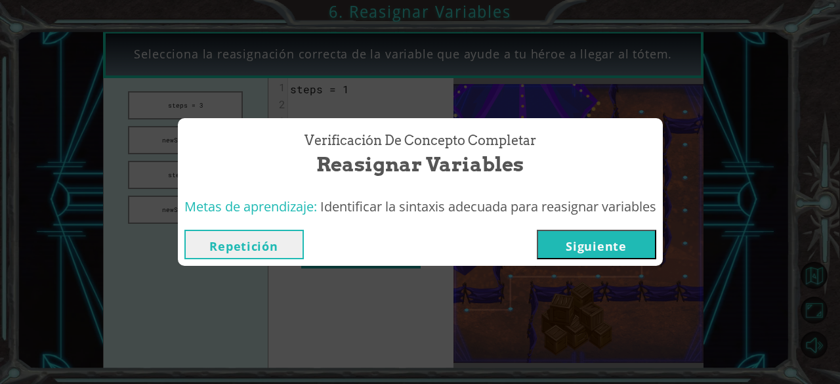
click at [571, 238] on button "Siguiente" at bounding box center [596, 245] width 119 height 30
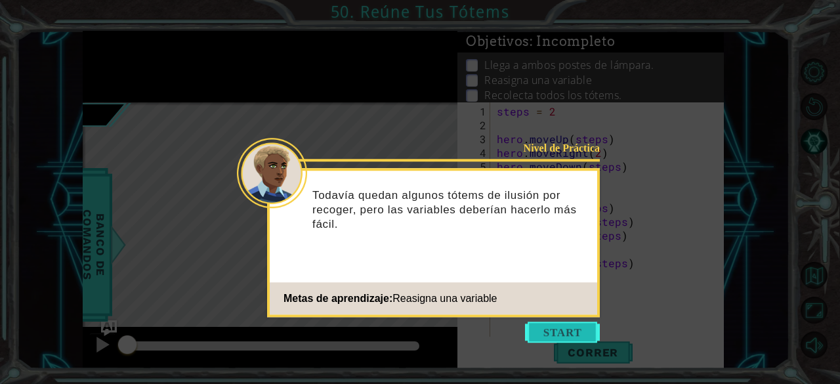
click at [555, 332] on button "Start" at bounding box center [562, 332] width 75 height 21
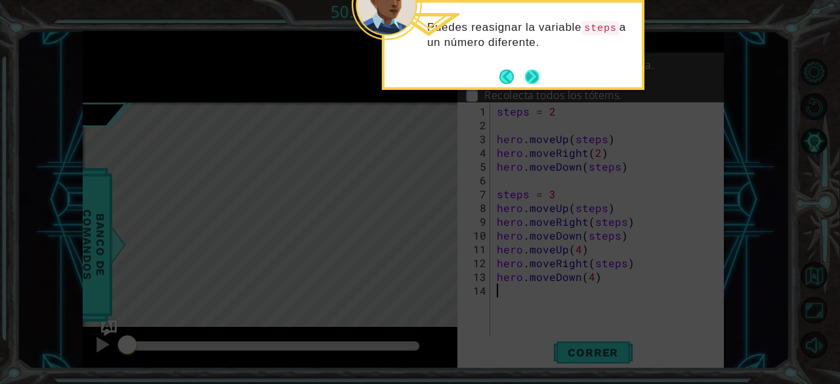
click at [539, 75] on button "Next" at bounding box center [532, 76] width 15 height 15
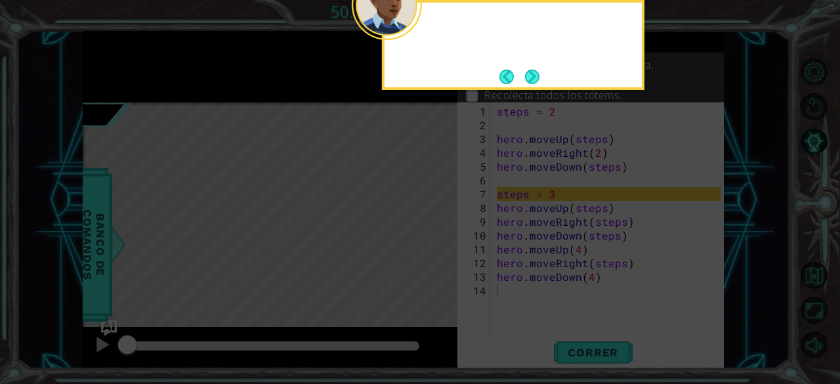
click at [539, 75] on button "Next" at bounding box center [532, 76] width 24 height 24
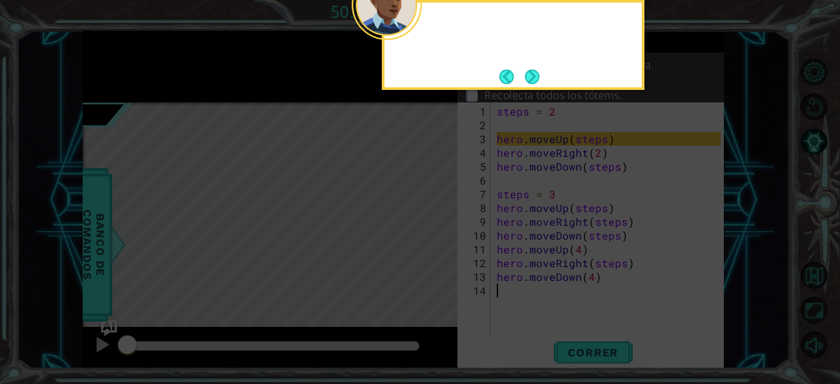
click at [539, 75] on button "Next" at bounding box center [532, 76] width 20 height 20
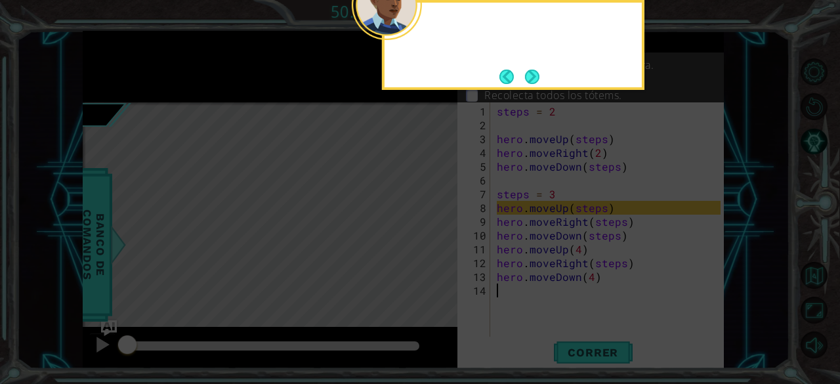
click at [539, 75] on button "Next" at bounding box center [533, 77] width 24 height 24
